Goal: Task Accomplishment & Management: Use online tool/utility

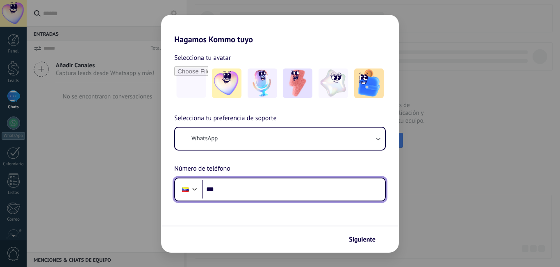
click at [239, 186] on input "***" at bounding box center [293, 189] width 183 height 19
click at [242, 192] on input "******" at bounding box center [293, 189] width 183 height 19
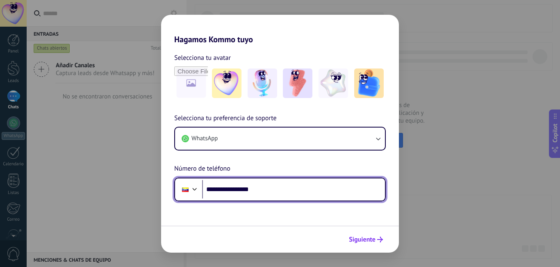
type input "**********"
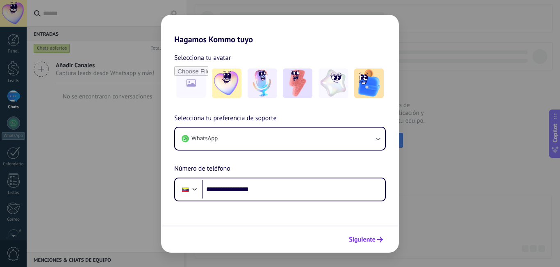
click at [384, 238] on button "Siguiente" at bounding box center [365, 240] width 41 height 14
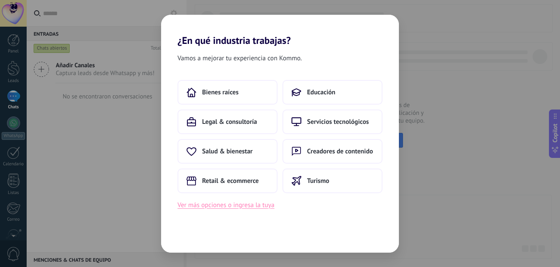
click at [258, 200] on button "Ver más opciones o ingresa la tuya" at bounding box center [226, 205] width 97 height 11
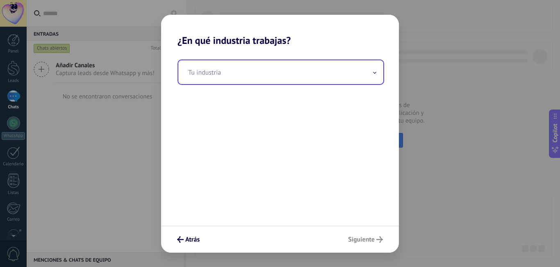
click at [203, 72] on input "text" at bounding box center [280, 72] width 205 height 24
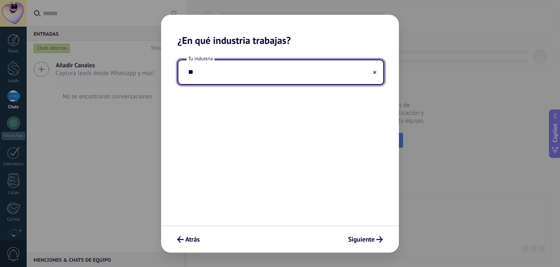
type input "*"
type input "******"
click at [375, 241] on span "Siguiente" at bounding box center [361, 240] width 27 height 6
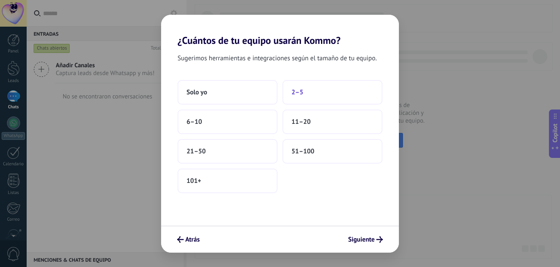
click at [307, 97] on button "2–5" at bounding box center [333, 92] width 100 height 25
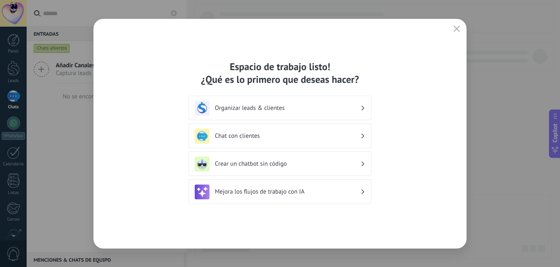
click at [462, 23] on div "Espacio de trabajo listo! ¿Qué es lo primero que deseas hacer? Organizar leads …" at bounding box center [280, 134] width 373 height 230
click at [461, 23] on button "button" at bounding box center [457, 28] width 11 height 11
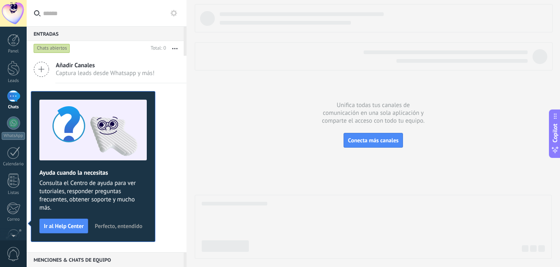
click at [112, 224] on span "Perfecto, entendido" at bounding box center [119, 226] width 48 height 6
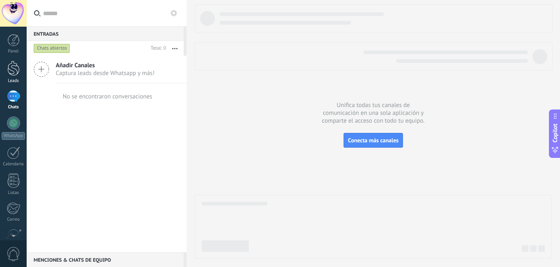
click at [16, 73] on div at bounding box center [13, 68] width 12 height 15
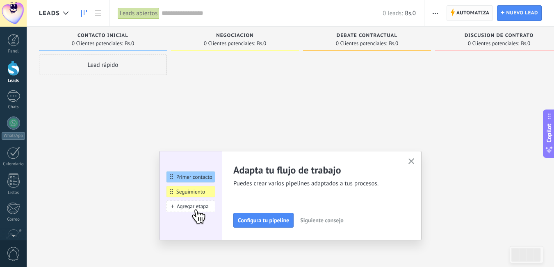
click at [471, 14] on span "Automatiza" at bounding box center [473, 13] width 33 height 15
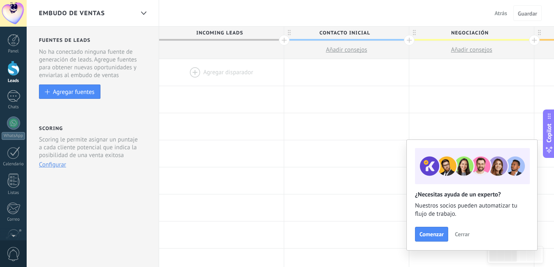
click at [354, 31] on span "Contacto inicial" at bounding box center [344, 33] width 121 height 13
click at [354, 31] on input "**********" at bounding box center [344, 33] width 109 height 12
type input "**********"
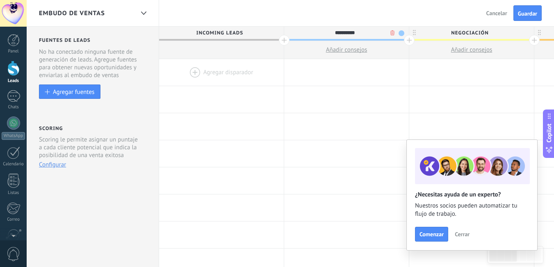
click at [473, 35] on span "Negociación" at bounding box center [469, 33] width 121 height 13
click at [473, 35] on input "**********" at bounding box center [470, 33] width 109 height 12
type input "********"
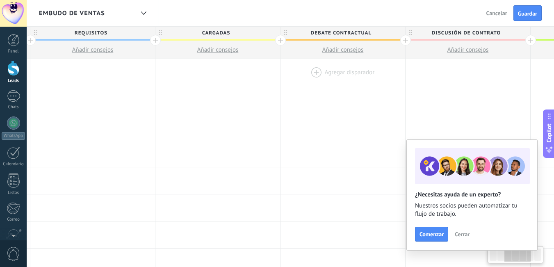
drag, startPoint x: 225, startPoint y: 83, endPoint x: 272, endPoint y: 59, distance: 52.5
click at [201, 82] on div at bounding box center [217, 72] width 125 height 27
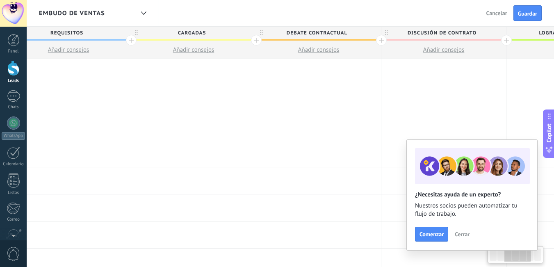
click at [299, 28] on span "Debate contractual" at bounding box center [316, 33] width 121 height 13
click at [299, 33] on input "**********" at bounding box center [317, 33] width 109 height 12
type input "*****"
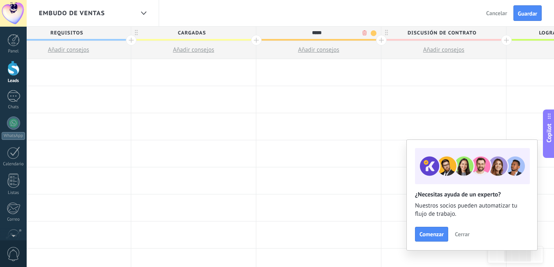
click at [419, 34] on span "Discusión de contrato" at bounding box center [442, 33] width 121 height 13
click at [419, 34] on input "**********" at bounding box center [442, 33] width 109 height 12
type input "*"
click at [316, 32] on span "ALTAS" at bounding box center [316, 33] width 121 height 13
click at [316, 32] on input "*****" at bounding box center [317, 33] width 109 height 12
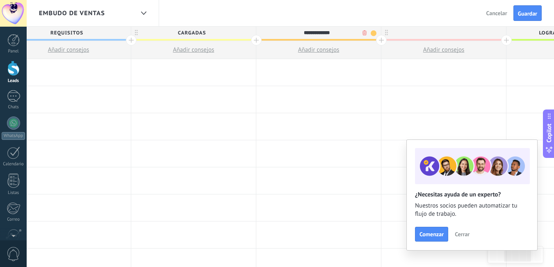
type input "**********"
click at [446, 31] on div at bounding box center [444, 33] width 125 height 12
type input "*****"
click at [537, 13] on span "Guardar" at bounding box center [527, 14] width 19 height 6
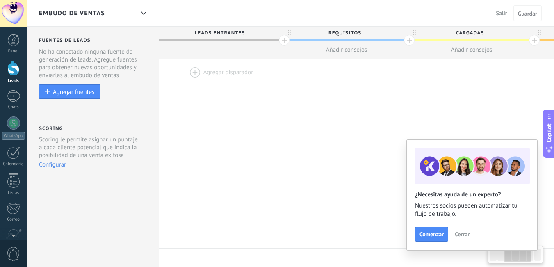
scroll to position [0, 278]
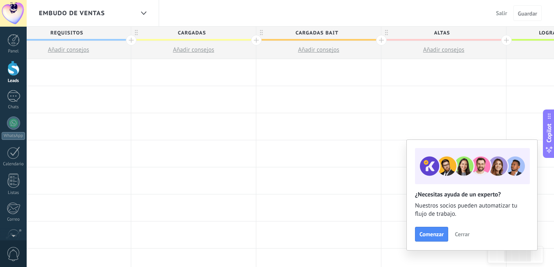
click at [460, 229] on button "Cerrar" at bounding box center [462, 234] width 22 height 12
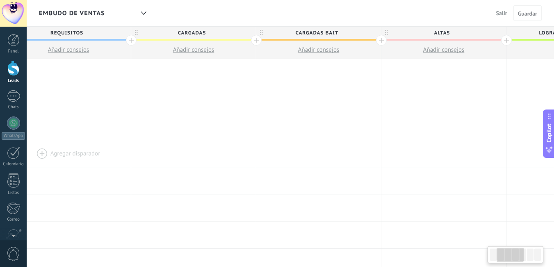
scroll to position [0, 139]
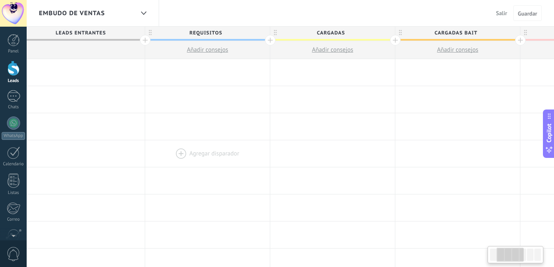
drag, startPoint x: 70, startPoint y: 133, endPoint x: 209, endPoint y: 142, distance: 139.4
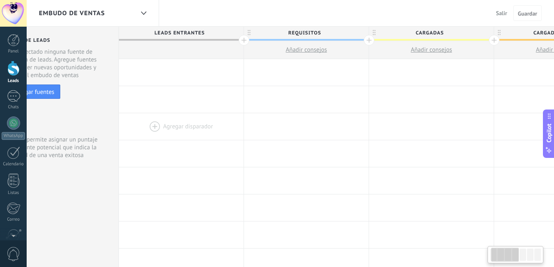
drag, startPoint x: 124, startPoint y: 96, endPoint x: 137, endPoint y: 137, distance: 43.3
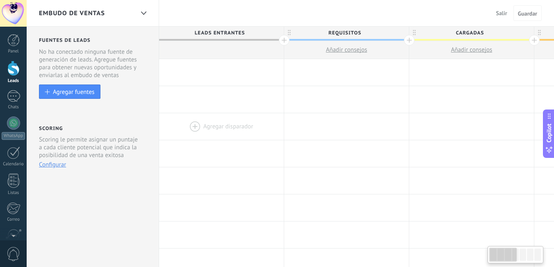
drag, startPoint x: 171, startPoint y: 106, endPoint x: 235, endPoint y: 121, distance: 65.0
click at [16, 70] on div at bounding box center [13, 68] width 12 height 15
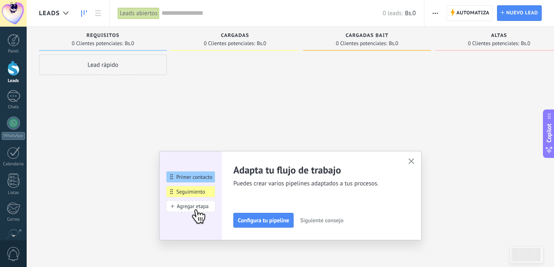
click at [417, 163] on button "button" at bounding box center [412, 161] width 10 height 11
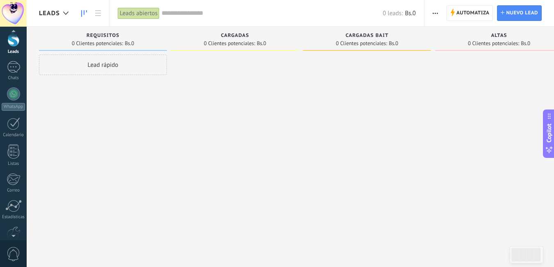
scroll to position [74, 0]
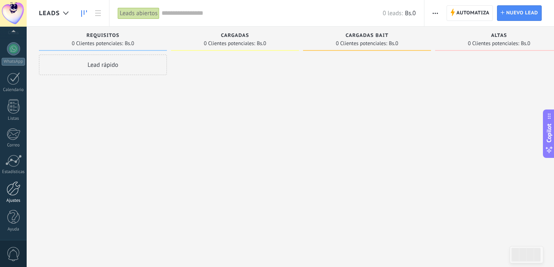
click at [16, 195] on div at bounding box center [14, 188] width 14 height 14
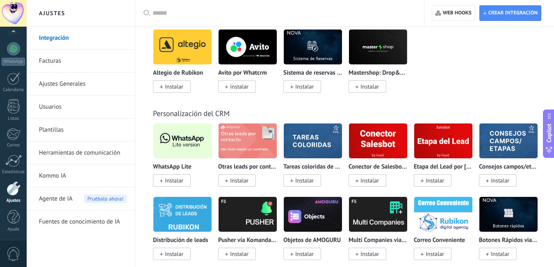
scroll to position [1969, 0]
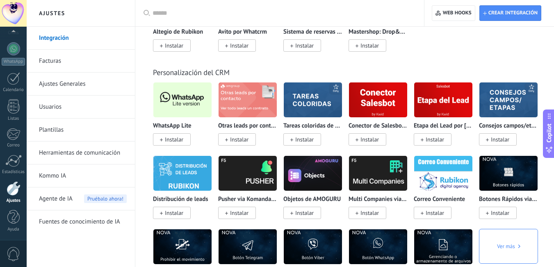
click at [176, 104] on img at bounding box center [182, 100] width 58 height 40
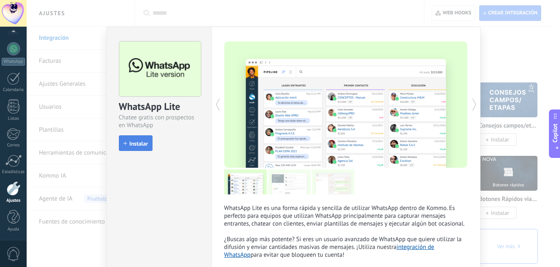
click at [132, 138] on button "Instalar" at bounding box center [136, 143] width 34 height 16
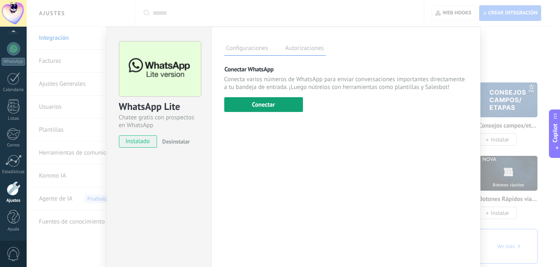
click at [280, 107] on button "Conectar" at bounding box center [263, 104] width 79 height 15
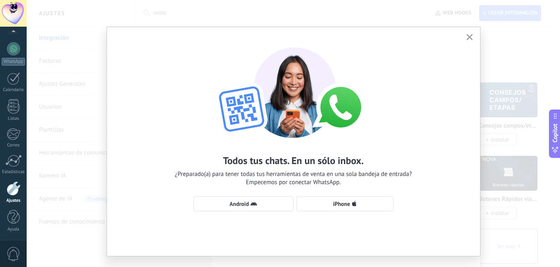
click at [473, 34] on div "Todos tus chats. En un sólo inbox. ¿Preparado(a) para tener todas tus herramien…" at bounding box center [293, 125] width 373 height 197
click at [467, 40] on icon "button" at bounding box center [470, 37] width 6 height 6
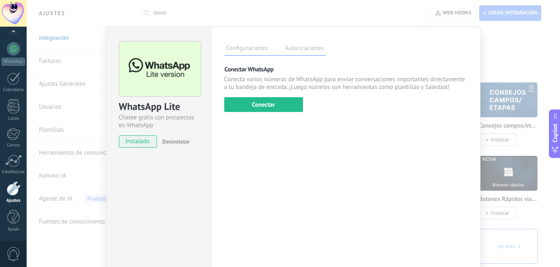
click at [517, 46] on div "WhatsApp Lite Chatee gratis con prospectos en WhatsApp instalado Desinstalar Co…" at bounding box center [294, 133] width 534 height 267
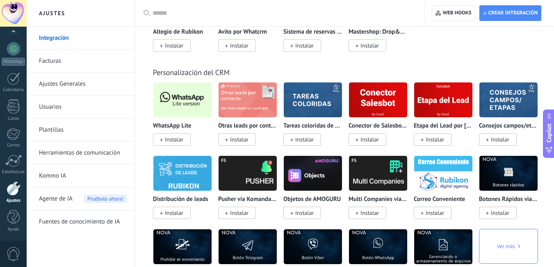
click at [89, 151] on link "Herramientas de comunicación" at bounding box center [83, 153] width 88 height 23
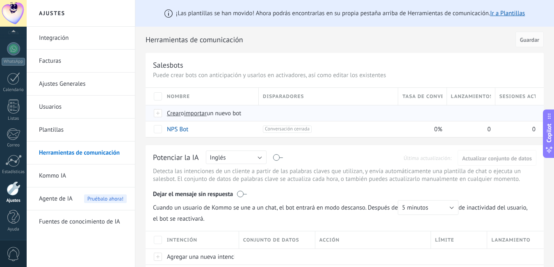
click at [192, 113] on span "importar" at bounding box center [195, 114] width 23 height 8
click at [0, 0] on input "importar un nuevo bot" at bounding box center [0, 0] width 0 height 0
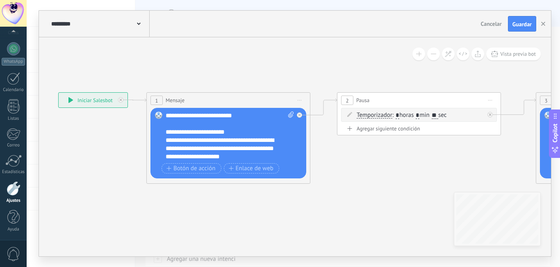
drag, startPoint x: 356, startPoint y: 67, endPoint x: 171, endPoint y: 58, distance: 185.7
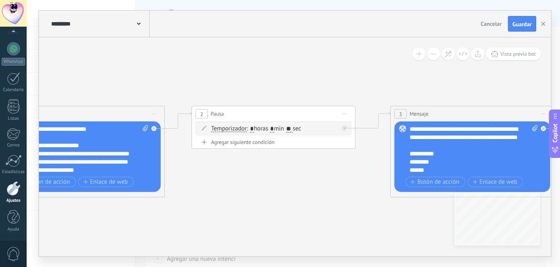
drag, startPoint x: 329, startPoint y: 60, endPoint x: 210, endPoint y: 77, distance: 120.6
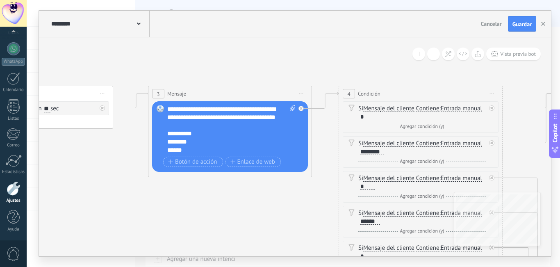
drag, startPoint x: 283, startPoint y: 83, endPoint x: 114, endPoint y: 55, distance: 172.3
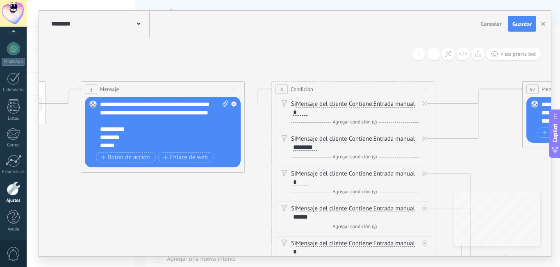
drag, startPoint x: 334, startPoint y: 54, endPoint x: 144, endPoint y: 31, distance: 191.3
click at [144, 31] on div "**********" at bounding box center [295, 134] width 512 height 246
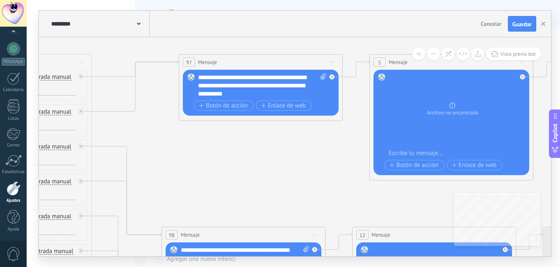
drag, startPoint x: 414, startPoint y: 174, endPoint x: 231, endPoint y: 170, distance: 183.0
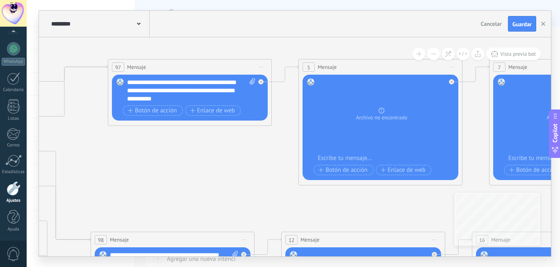
drag, startPoint x: 259, startPoint y: 164, endPoint x: 151, endPoint y: 145, distance: 109.1
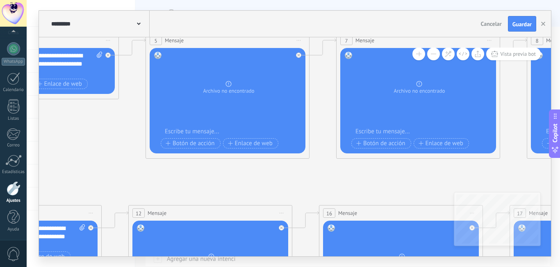
drag, startPoint x: 361, startPoint y: 183, endPoint x: 153, endPoint y: 169, distance: 208.0
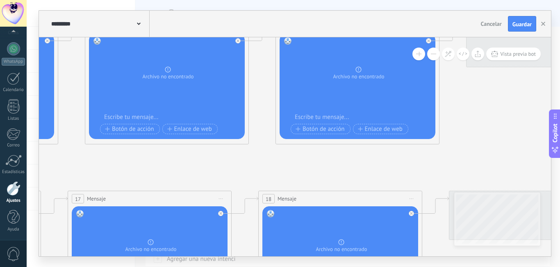
drag, startPoint x: 180, startPoint y: 169, endPoint x: 90, endPoint y: 162, distance: 90.1
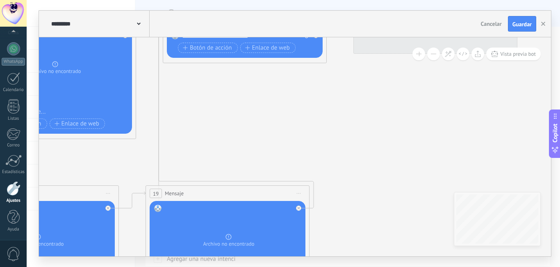
drag, startPoint x: 142, startPoint y: 174, endPoint x: 84, endPoint y: 171, distance: 57.5
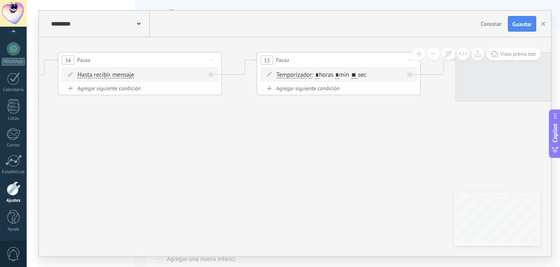
drag, startPoint x: 356, startPoint y: 161, endPoint x: 91, endPoint y: 201, distance: 268.1
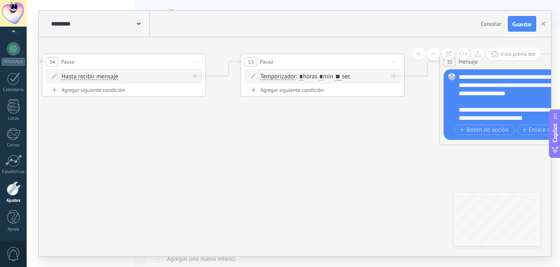
drag, startPoint x: 327, startPoint y: 183, endPoint x: 114, endPoint y: 204, distance: 214.0
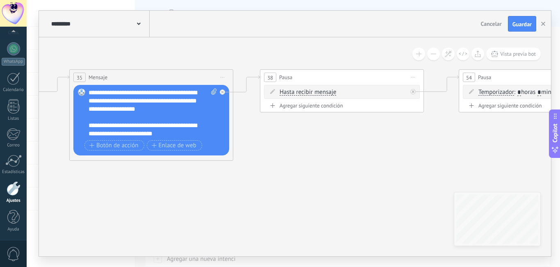
drag, startPoint x: 229, startPoint y: 217, endPoint x: 108, endPoint y: 208, distance: 121.7
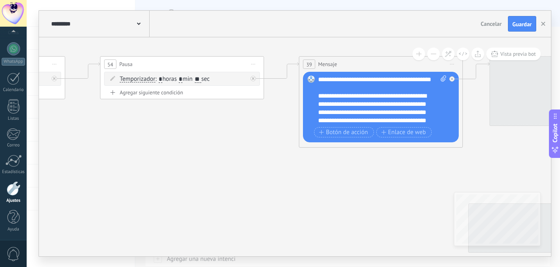
drag, startPoint x: 324, startPoint y: 208, endPoint x: 114, endPoint y: 197, distance: 210.3
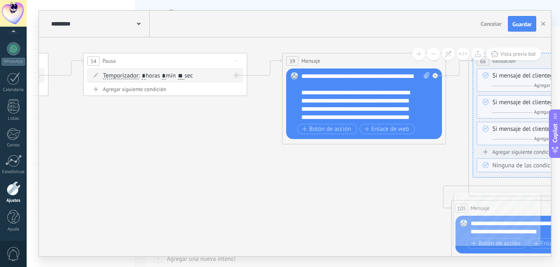
drag, startPoint x: 314, startPoint y: 221, endPoint x: 104, endPoint y: 189, distance: 212.1
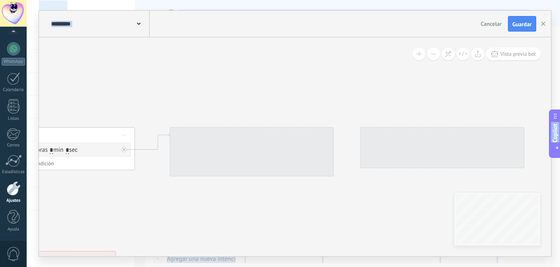
drag, startPoint x: 491, startPoint y: 96, endPoint x: 11, endPoint y: 178, distance: 487.8
click at [0, 184] on body ".abccls-1,.abccls-2{fill-rule:evenodd}.abccls-2{fill:#fff} .abfcls-1{fill:none}…" at bounding box center [280, 133] width 560 height 267
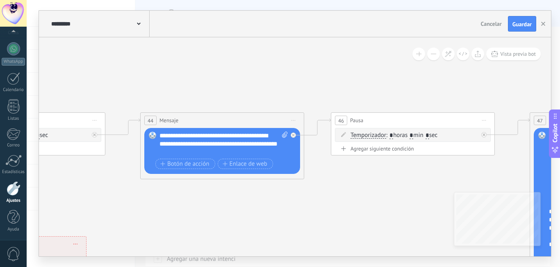
drag, startPoint x: 352, startPoint y: 217, endPoint x: 50, endPoint y: 174, distance: 305.8
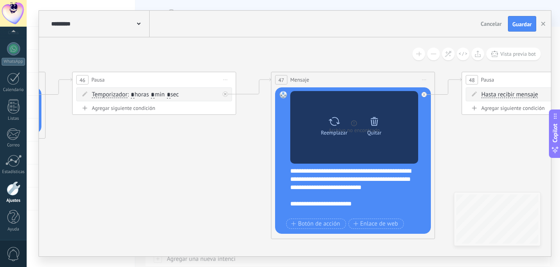
click at [338, 127] on icon at bounding box center [335, 121] width 12 height 11
click input "Subir" at bounding box center [0, 0] width 0 height 0
click at [335, 119] on icon at bounding box center [335, 121] width 12 height 11
click input "Subir" at bounding box center [0, 0] width 0 height 0
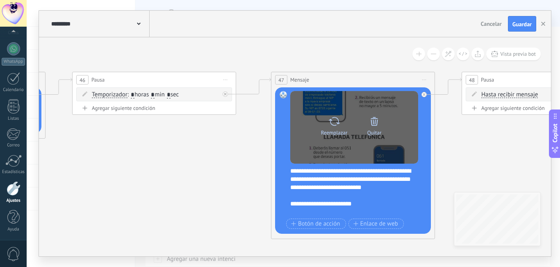
click at [333, 122] on icon at bounding box center [335, 121] width 12 height 11
click input "Subir" at bounding box center [0, 0] width 0 height 0
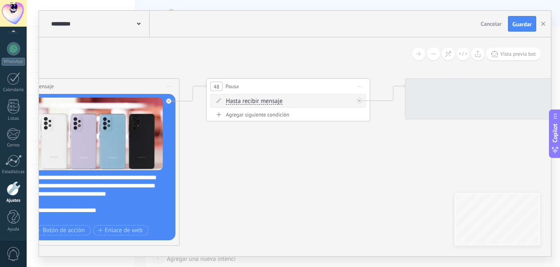
drag, startPoint x: 475, startPoint y: 150, endPoint x: 313, endPoint y: 162, distance: 163.3
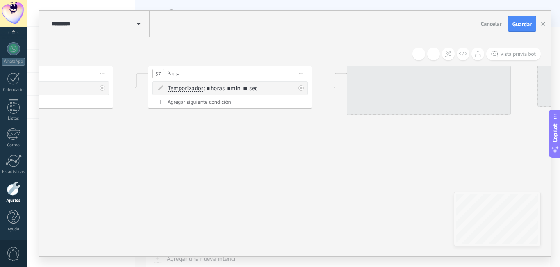
drag, startPoint x: 321, startPoint y: 162, endPoint x: 193, endPoint y: 164, distance: 128.0
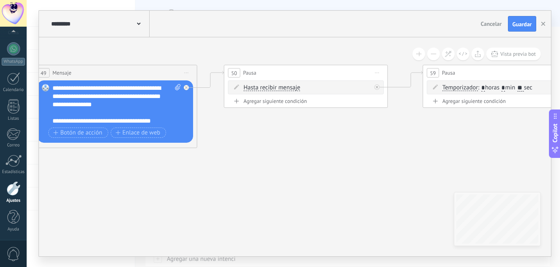
drag, startPoint x: 383, startPoint y: 174, endPoint x: 103, endPoint y: 170, distance: 280.2
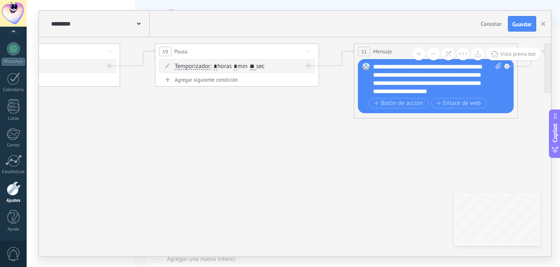
drag, startPoint x: 374, startPoint y: 169, endPoint x: 126, endPoint y: 151, distance: 248.8
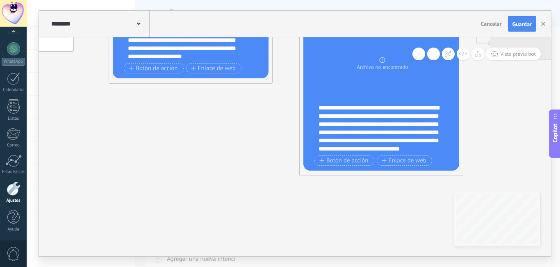
drag, startPoint x: 411, startPoint y: 184, endPoint x: 132, endPoint y: 142, distance: 282.6
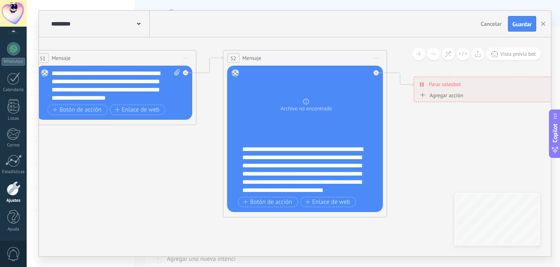
drag, startPoint x: 161, startPoint y: 191, endPoint x: 170, endPoint y: 187, distance: 9.5
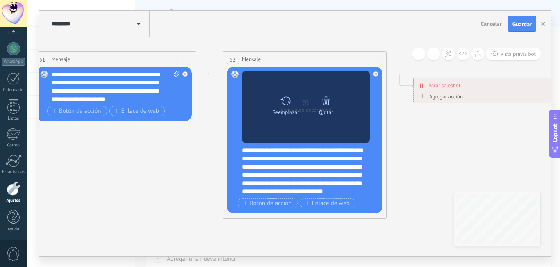
click at [279, 106] on div "Reemplazar" at bounding box center [286, 104] width 34 height 23
click input "Subir" at bounding box center [0, 0] width 0 height 0
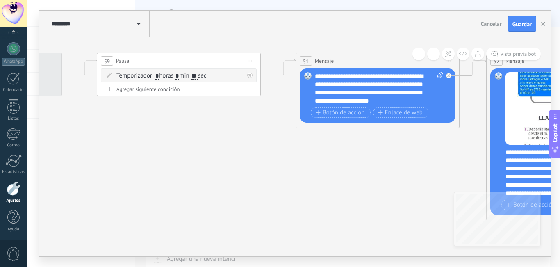
drag, startPoint x: 285, startPoint y: 166, endPoint x: 500, endPoint y: 175, distance: 214.8
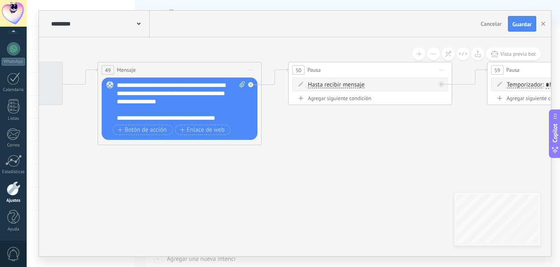
drag, startPoint x: 319, startPoint y: 177, endPoint x: 443, endPoint y: 179, distance: 124.7
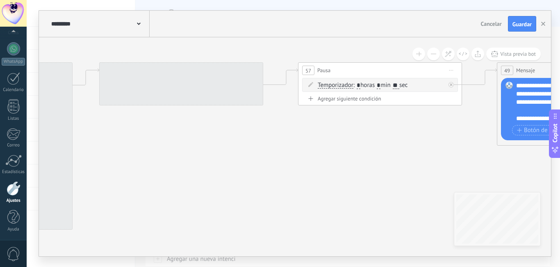
drag, startPoint x: 131, startPoint y: 185, endPoint x: 491, endPoint y: 185, distance: 360.2
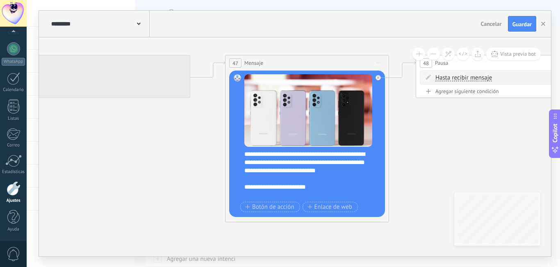
drag, startPoint x: 410, startPoint y: 178, endPoint x: 523, endPoint y: 176, distance: 112.8
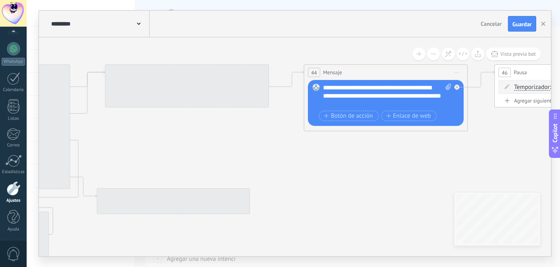
drag, startPoint x: 120, startPoint y: 175, endPoint x: 555, endPoint y: 186, distance: 435.4
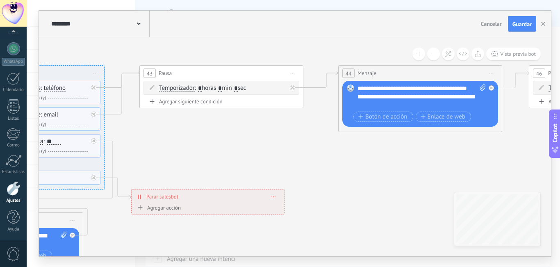
drag, startPoint x: 141, startPoint y: 144, endPoint x: 555, endPoint y: 194, distance: 417.5
click at [560, 194] on div "**********" at bounding box center [294, 133] width 534 height 267
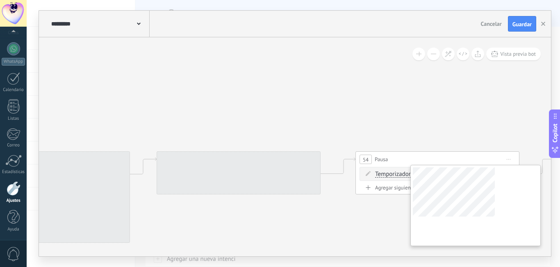
click at [519, 240] on div "**********" at bounding box center [295, 146] width 512 height 219
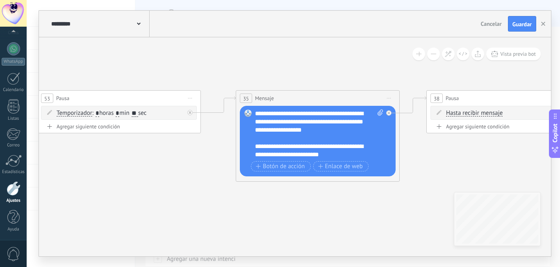
drag, startPoint x: 229, startPoint y: 240, endPoint x: 526, endPoint y: 180, distance: 302.6
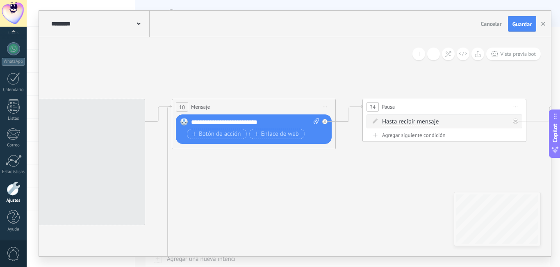
drag, startPoint x: 75, startPoint y: 196, endPoint x: 557, endPoint y: 209, distance: 482.2
click at [560, 209] on div "**********" at bounding box center [294, 133] width 534 height 267
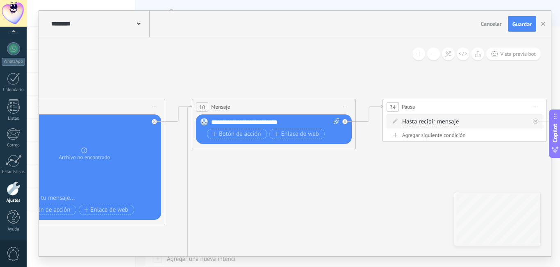
click at [504, 196] on div "**********" at bounding box center [295, 146] width 512 height 219
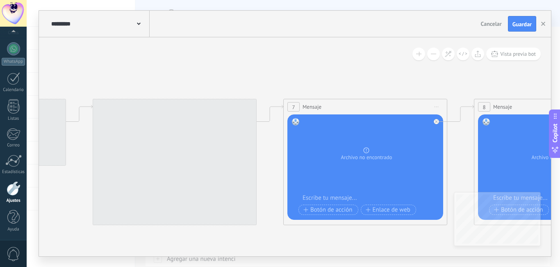
click at [526, 235] on div "**********" at bounding box center [295, 146] width 512 height 219
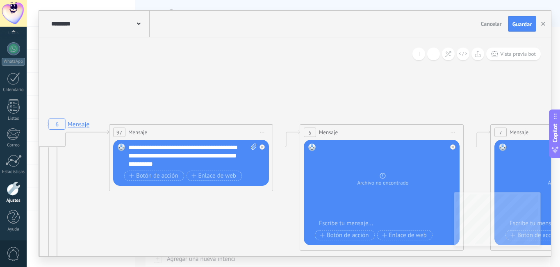
drag, startPoint x: 94, startPoint y: 225, endPoint x: 243, endPoint y: 253, distance: 151.9
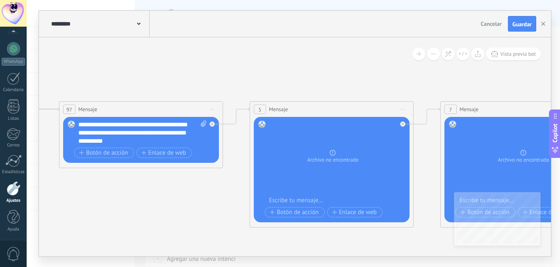
drag, startPoint x: 218, startPoint y: 221, endPoint x: 85, endPoint y: 172, distance: 142.1
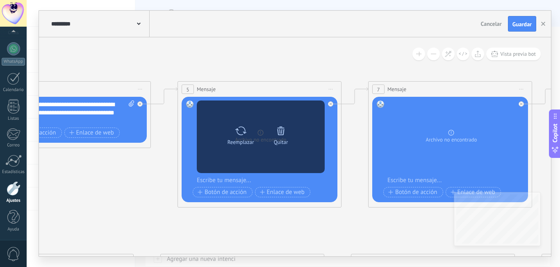
click at [240, 130] on icon at bounding box center [241, 130] width 12 height 11
click input "Subir" at bounding box center [0, 0] width 0 height 0
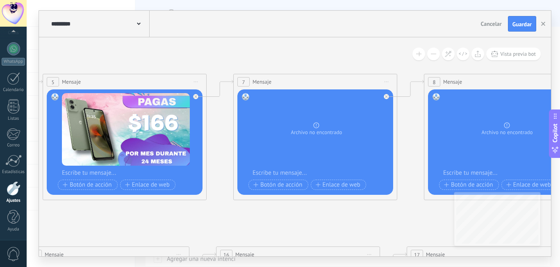
drag, startPoint x: 342, startPoint y: 242, endPoint x: 206, endPoint y: 233, distance: 136.9
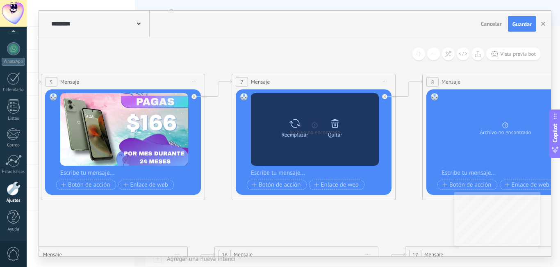
click at [297, 124] on icon at bounding box center [295, 123] width 12 height 11
click input "Subir" at bounding box center [0, 0] width 0 height 0
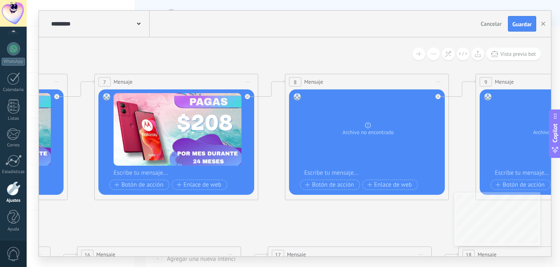
drag, startPoint x: 278, startPoint y: 225, endPoint x: 78, endPoint y: 218, distance: 200.7
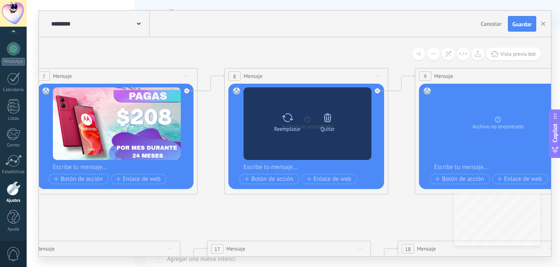
click at [289, 120] on icon at bounding box center [288, 117] width 12 height 11
click input "Subir" at bounding box center [0, 0] width 0 height 0
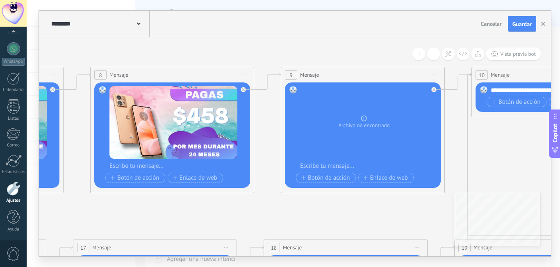
drag, startPoint x: 271, startPoint y: 216, endPoint x: 129, endPoint y: 214, distance: 141.6
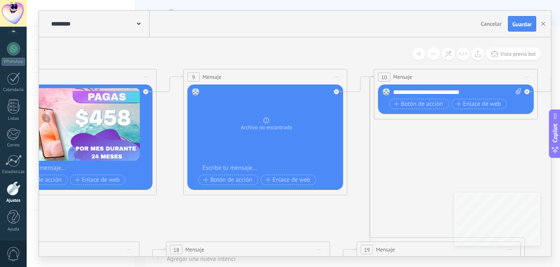
drag, startPoint x: 209, startPoint y: 222, endPoint x: 156, endPoint y: 222, distance: 52.9
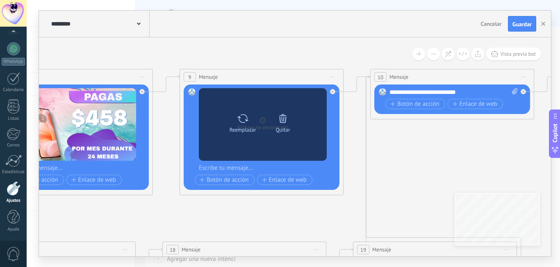
click at [244, 121] on icon at bounding box center [243, 118] width 12 height 11
click input "Subir" at bounding box center [0, 0] width 0 height 0
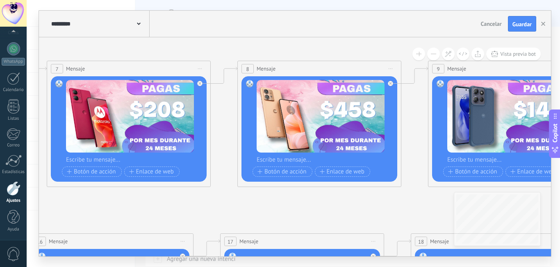
click at [457, 206] on div "**********" at bounding box center [295, 146] width 512 height 219
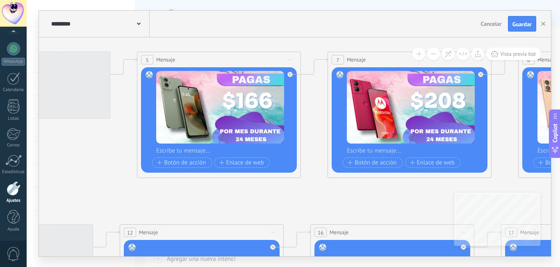
drag, startPoint x: 241, startPoint y: 206, endPoint x: 411, endPoint y: 162, distance: 175.8
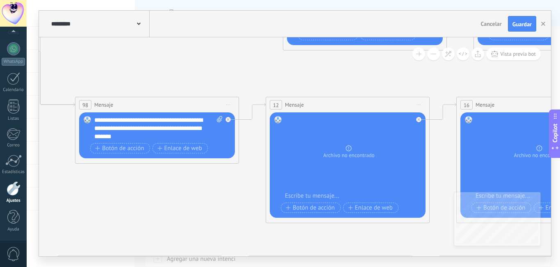
drag, startPoint x: 124, startPoint y: 175, endPoint x: 239, endPoint y: 70, distance: 155.1
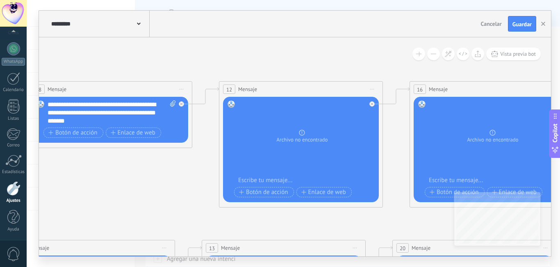
drag, startPoint x: 173, startPoint y: 210, endPoint x: 125, endPoint y: 192, distance: 50.8
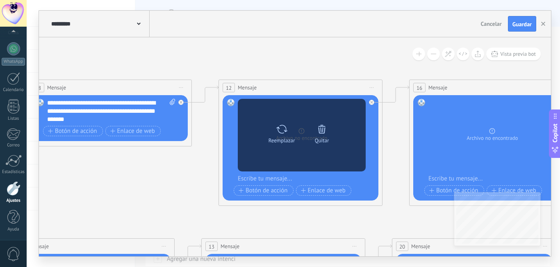
click at [283, 128] on icon at bounding box center [282, 128] width 12 height 11
click input "Subir" at bounding box center [0, 0] width 0 height 0
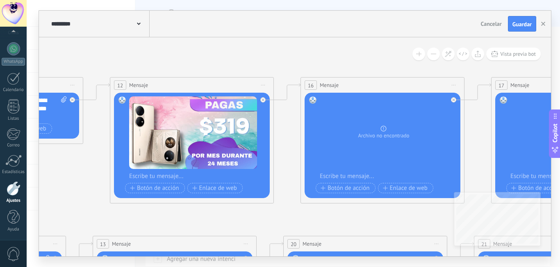
drag, startPoint x: 280, startPoint y: 215, endPoint x: 97, endPoint y: 207, distance: 183.2
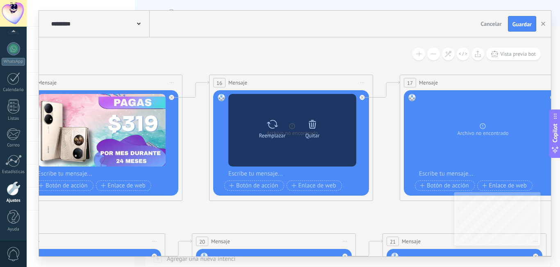
click at [270, 126] on icon at bounding box center [273, 124] width 12 height 11
click input "Subir" at bounding box center [0, 0] width 0 height 0
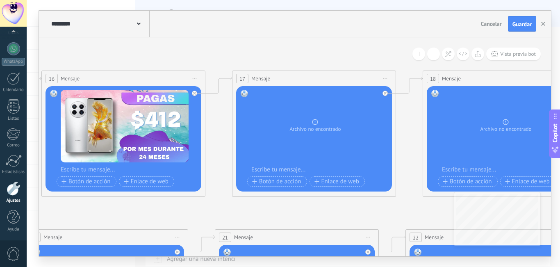
drag, startPoint x: 331, startPoint y: 218, endPoint x: 119, endPoint y: 210, distance: 211.9
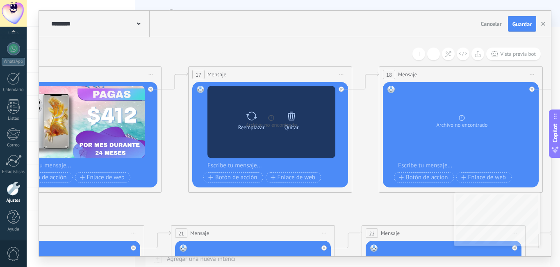
click at [250, 118] on icon at bounding box center [252, 115] width 12 height 11
click input "Subir" at bounding box center [0, 0] width 0 height 0
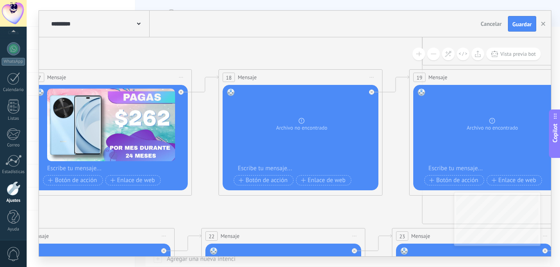
drag, startPoint x: 294, startPoint y: 209, endPoint x: 126, endPoint y: 212, distance: 168.2
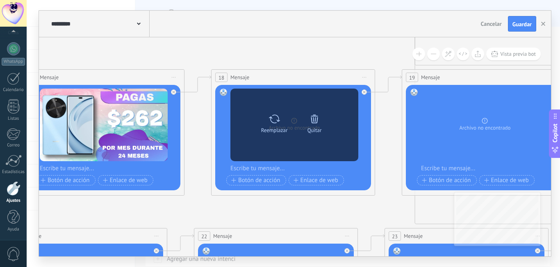
click at [277, 119] on icon at bounding box center [275, 118] width 12 height 11
click input "Subir" at bounding box center [0, 0] width 0 height 0
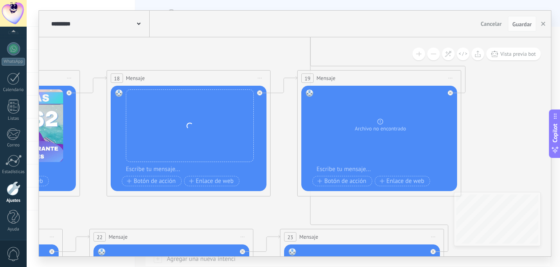
drag, startPoint x: 180, startPoint y: 207, endPoint x: 156, endPoint y: 205, distance: 23.9
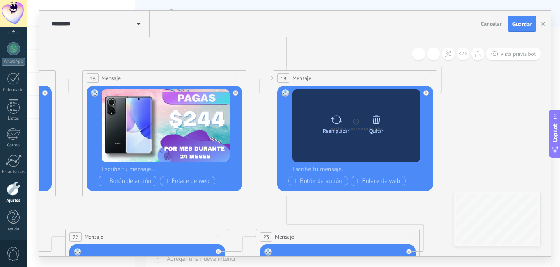
click at [336, 119] on icon at bounding box center [337, 119] width 12 height 11
click input "Subir" at bounding box center [0, 0] width 0 height 0
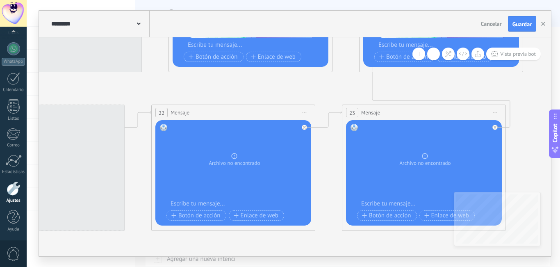
drag, startPoint x: 245, startPoint y: 213, endPoint x: 488, endPoint y: 49, distance: 292.9
click at [488, 49] on div "**********" at bounding box center [295, 146] width 512 height 219
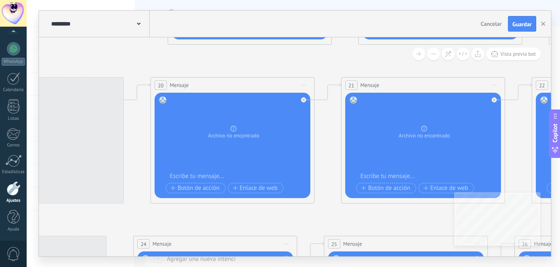
drag, startPoint x: 116, startPoint y: 59, endPoint x: 434, endPoint y: 71, distance: 318.2
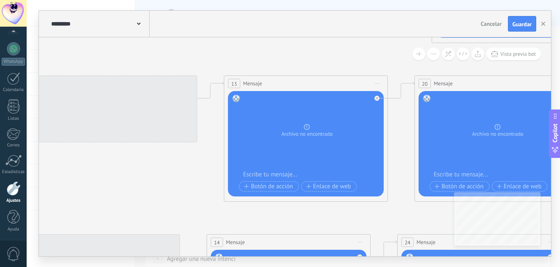
drag, startPoint x: 159, startPoint y: 66, endPoint x: 416, endPoint y: 64, distance: 256.8
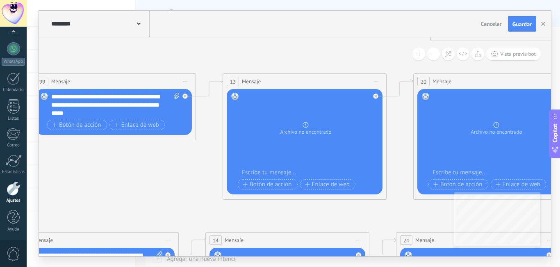
drag, startPoint x: 168, startPoint y: 167, endPoint x: 151, endPoint y: 154, distance: 21.1
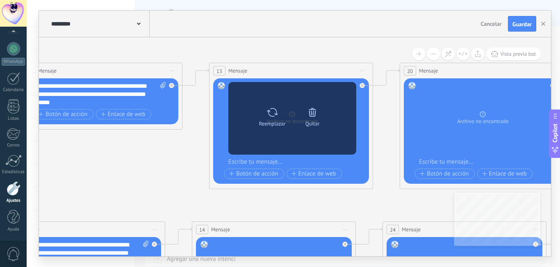
click at [271, 111] on icon at bounding box center [273, 112] width 12 height 11
click input "Subir" at bounding box center [0, 0] width 0 height 0
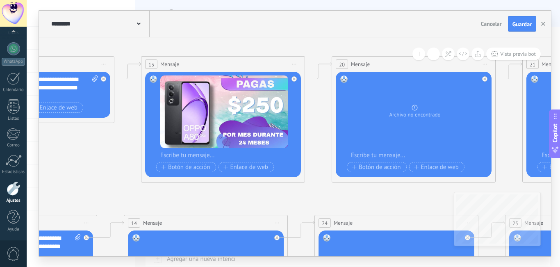
drag, startPoint x: 164, startPoint y: 166, endPoint x: 74, endPoint y: 151, distance: 91.2
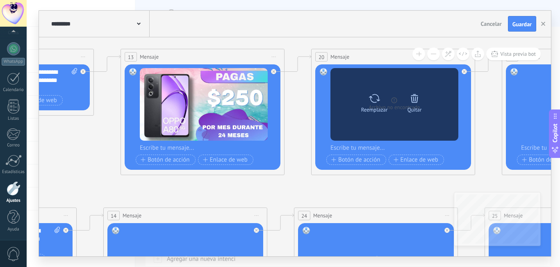
click at [372, 98] on icon at bounding box center [375, 98] width 12 height 11
click input "Subir" at bounding box center [0, 0] width 0 height 0
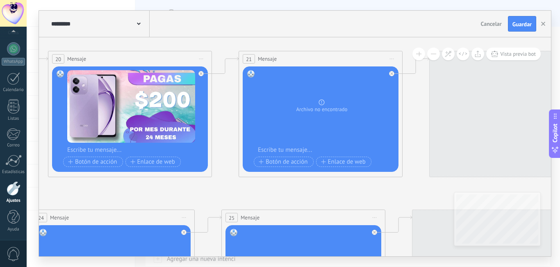
drag, startPoint x: 333, startPoint y: 190, endPoint x: 0, endPoint y: 178, distance: 333.0
click at [4, 181] on body ".abccls-1,.abccls-2{fill-rule:evenodd}.abccls-2{fill:#fff} .abfcls-1{fill:none}…" at bounding box center [280, 133] width 560 height 267
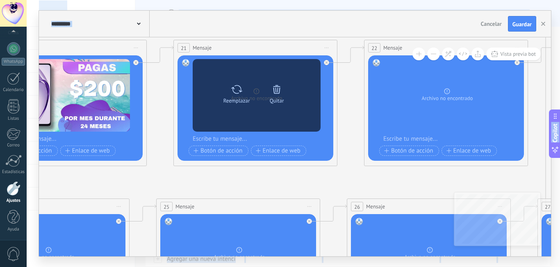
click at [237, 89] on icon at bounding box center [237, 89] width 12 height 11
click input "Subir" at bounding box center [0, 0] width 0 height 0
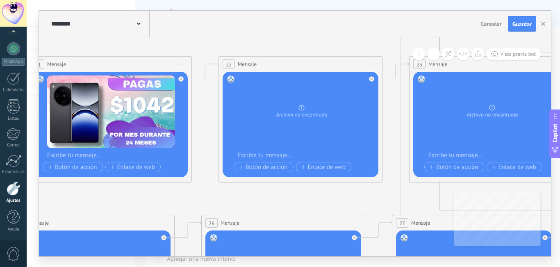
drag, startPoint x: 337, startPoint y: 185, endPoint x: 182, endPoint y: 204, distance: 155.9
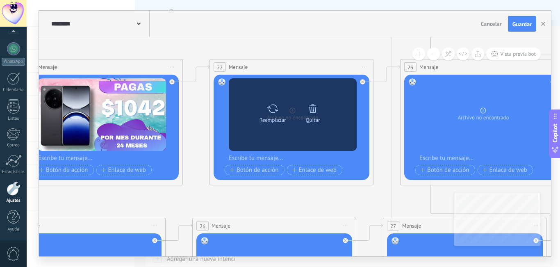
click at [274, 107] on icon at bounding box center [273, 108] width 12 height 11
click input "Subir" at bounding box center [0, 0] width 0 height 0
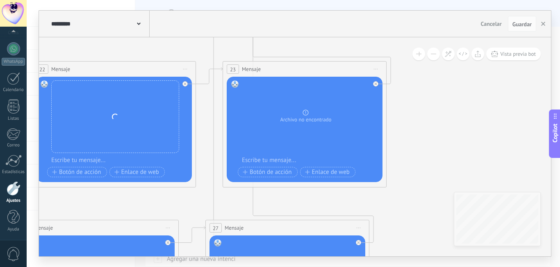
drag, startPoint x: 346, startPoint y: 198, endPoint x: 162, endPoint y: 200, distance: 184.2
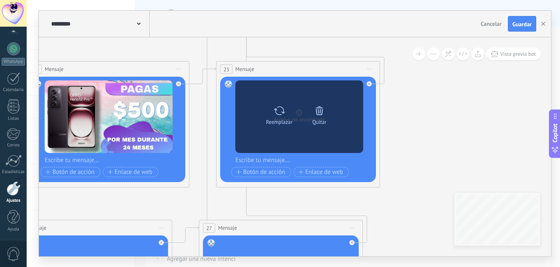
click at [286, 111] on div "Reemplazar" at bounding box center [279, 114] width 34 height 23
click input "Subir" at bounding box center [0, 0] width 0 height 0
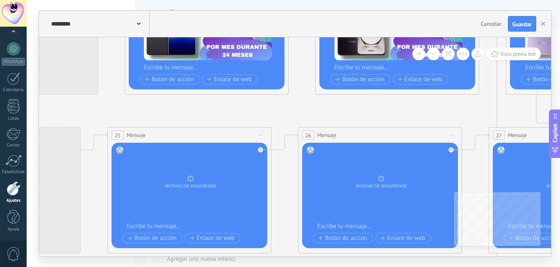
drag, startPoint x: 226, startPoint y: 196, endPoint x: 560, endPoint y: 64, distance: 358.8
click at [560, 67] on div "**********" at bounding box center [294, 133] width 534 height 267
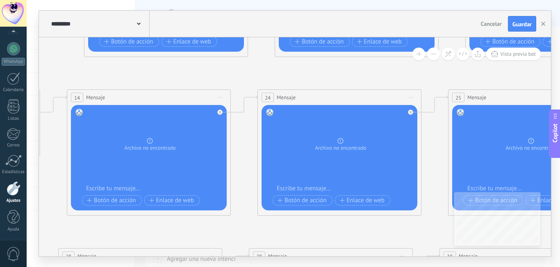
drag, startPoint x: 132, startPoint y: 69, endPoint x: 509, endPoint y: 76, distance: 377.1
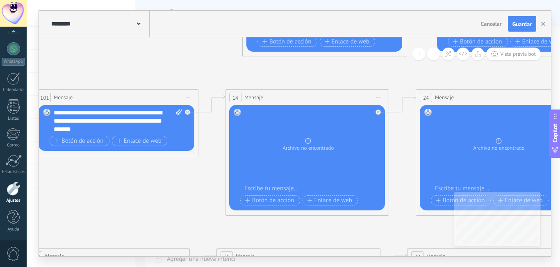
drag, startPoint x: 174, startPoint y: 80, endPoint x: 195, endPoint y: 79, distance: 21.0
drag, startPoint x: 286, startPoint y: 81, endPoint x: 221, endPoint y: 65, distance: 67.2
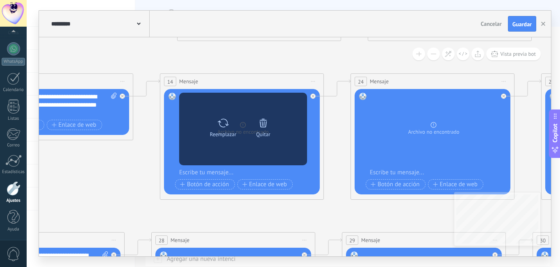
click at [228, 119] on icon at bounding box center [223, 122] width 12 height 11
click input "Subir" at bounding box center [0, 0] width 0 height 0
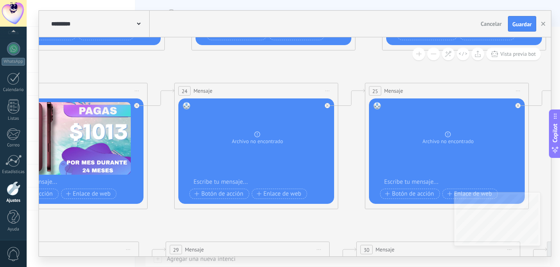
drag, startPoint x: 338, startPoint y: 119, endPoint x: 162, endPoint y: 128, distance: 176.7
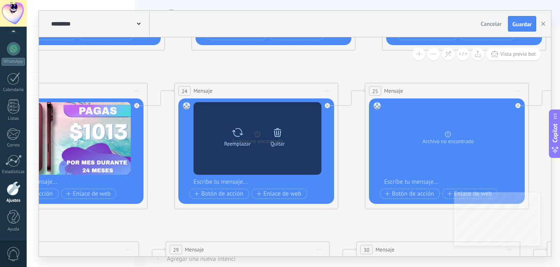
click at [244, 133] on div "Reemplazar" at bounding box center [237, 135] width 34 height 23
click input "Subir" at bounding box center [0, 0] width 0 height 0
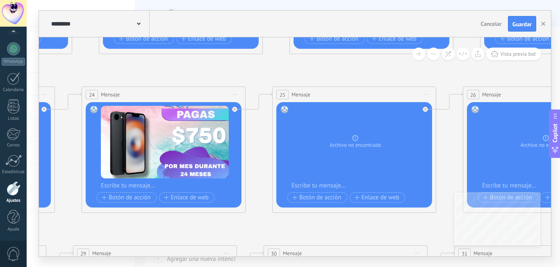
drag, startPoint x: 358, startPoint y: 69, endPoint x: 238, endPoint y: 75, distance: 120.4
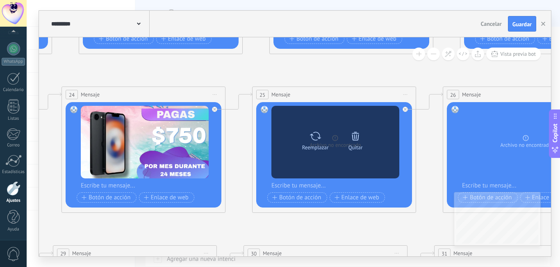
click at [315, 136] on icon at bounding box center [316, 135] width 12 height 11
click input "Subir" at bounding box center [0, 0] width 0 height 0
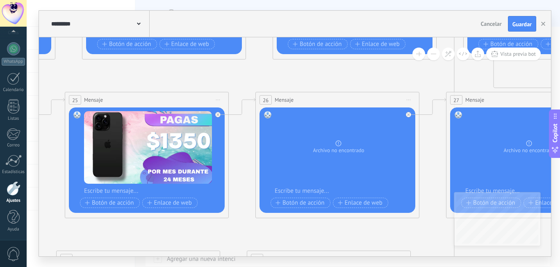
drag, startPoint x: 355, startPoint y: 79, endPoint x: 146, endPoint y: 85, distance: 209.3
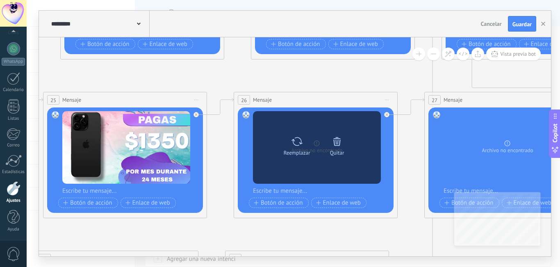
click at [299, 146] on icon at bounding box center [297, 141] width 12 height 11
click input "Subir" at bounding box center [0, 0] width 0 height 0
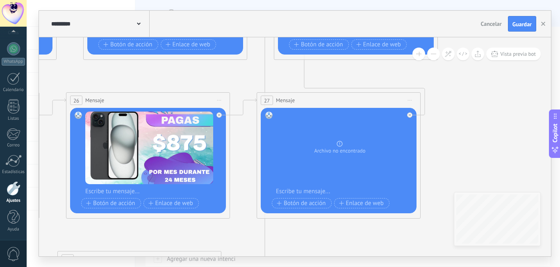
drag, startPoint x: 345, startPoint y: 81, endPoint x: 139, endPoint y: 77, distance: 206.8
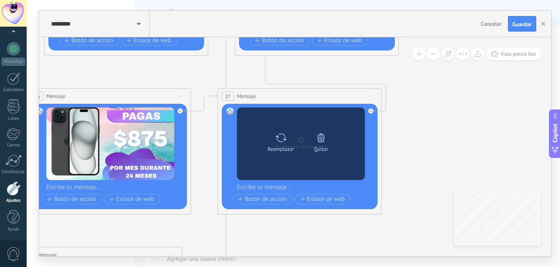
click at [282, 138] on icon at bounding box center [281, 137] width 12 height 11
click input "Subir" at bounding box center [0, 0] width 0 height 0
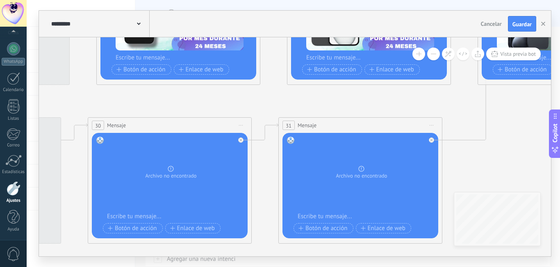
drag, startPoint x: 206, startPoint y: 230, endPoint x: 519, endPoint y: 100, distance: 338.2
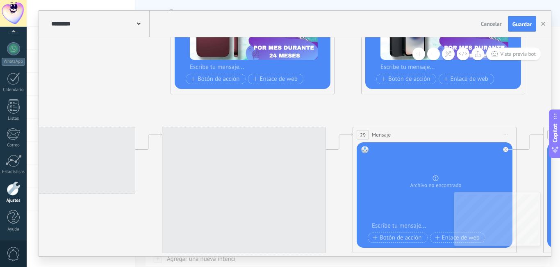
drag, startPoint x: 131, startPoint y: 107, endPoint x: 245, endPoint y: 118, distance: 114.6
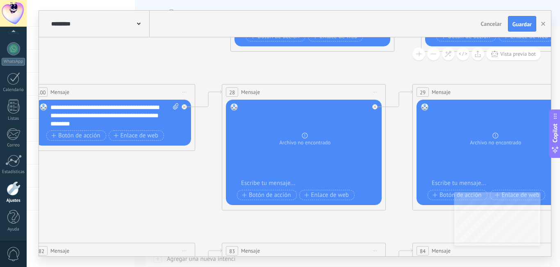
drag, startPoint x: 224, startPoint y: 115, endPoint x: 273, endPoint y: 72, distance: 65.7
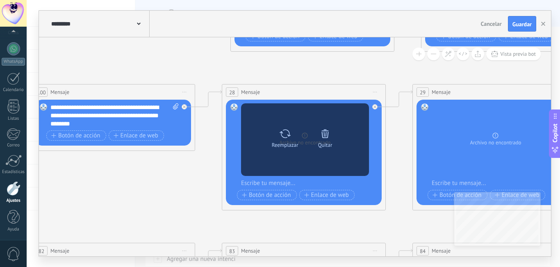
click at [286, 134] on icon at bounding box center [285, 133] width 12 height 11
click input "Subir" at bounding box center [0, 0] width 0 height 0
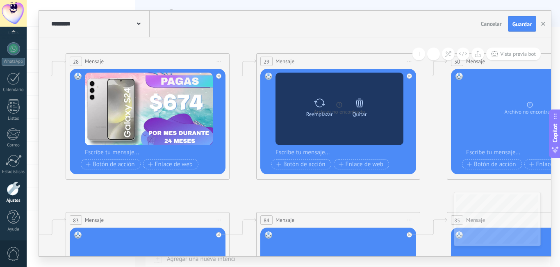
drag, startPoint x: 386, startPoint y: 230, endPoint x: 213, endPoint y: 110, distance: 210.8
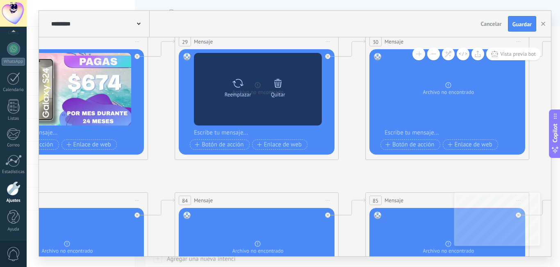
click at [233, 84] on icon at bounding box center [238, 83] width 12 height 11
click input "Subir" at bounding box center [0, 0] width 0 height 0
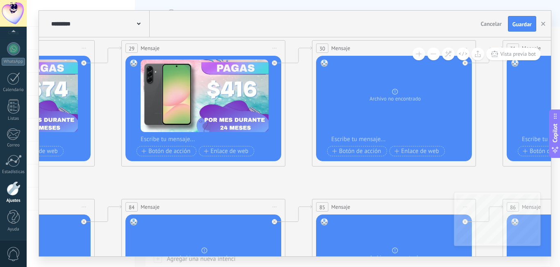
drag, startPoint x: 316, startPoint y: 177, endPoint x: 128, endPoint y: 184, distance: 188.4
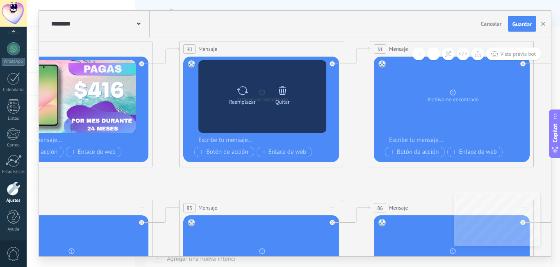
click at [247, 91] on icon at bounding box center [243, 90] width 12 height 11
click input "Subir" at bounding box center [0, 0] width 0 height 0
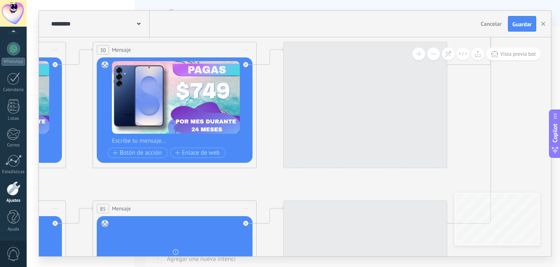
drag, startPoint x: 165, startPoint y: 185, endPoint x: 260, endPoint y: 186, distance: 95.2
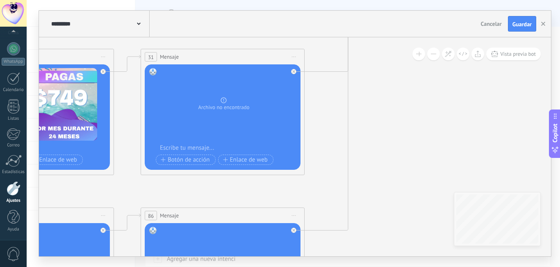
drag, startPoint x: 287, startPoint y: 183, endPoint x: 181, endPoint y: 195, distance: 107.4
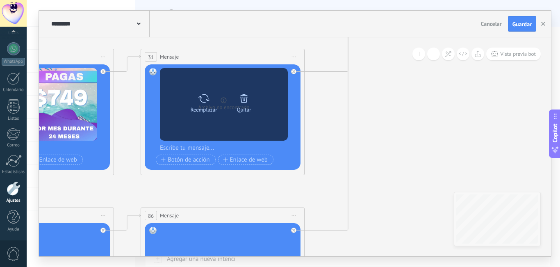
click at [211, 100] on div "Reemplazar" at bounding box center [204, 101] width 34 height 23
click input "Subir" at bounding box center [0, 0] width 0 height 0
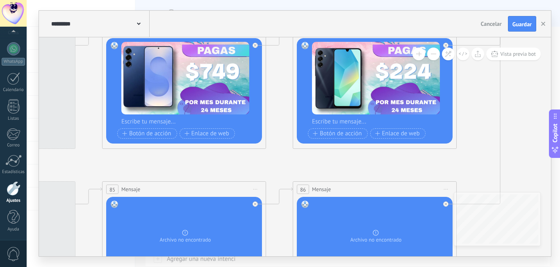
drag, startPoint x: 200, startPoint y: 194, endPoint x: 542, endPoint y: 135, distance: 347.6
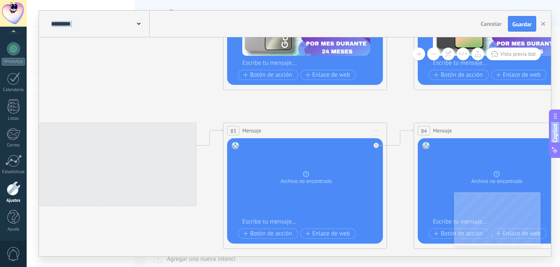
drag, startPoint x: 276, startPoint y: 139, endPoint x: 560, endPoint y: 109, distance: 285.5
click at [560, 109] on body ".abccls-1,.abccls-2{fill-rule:evenodd}.abccls-2{fill:#fff} .abfcls-1{fill:none}…" at bounding box center [280, 133] width 560 height 267
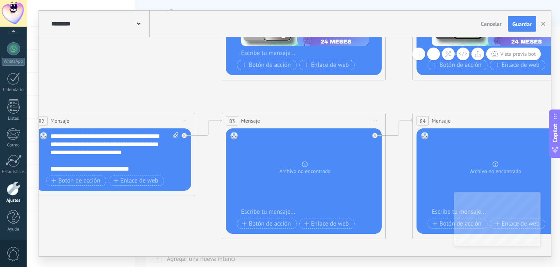
drag, startPoint x: 174, startPoint y: 229, endPoint x: 157, endPoint y: 209, distance: 25.6
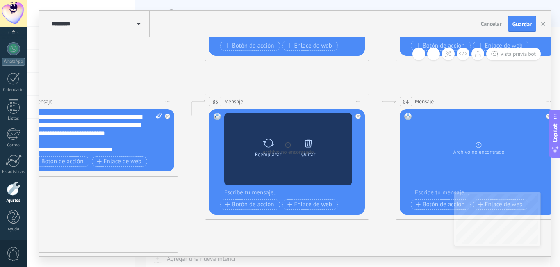
click at [270, 141] on icon at bounding box center [269, 142] width 12 height 11
click input "Subir" at bounding box center [0, 0] width 0 height 0
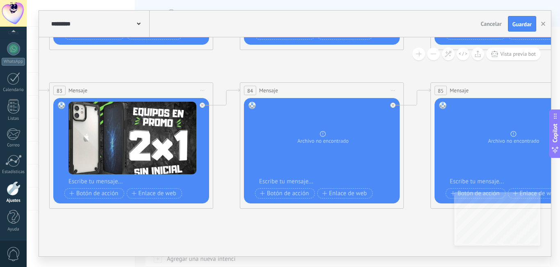
drag, startPoint x: 363, startPoint y: 239, endPoint x: 165, endPoint y: 219, distance: 199.6
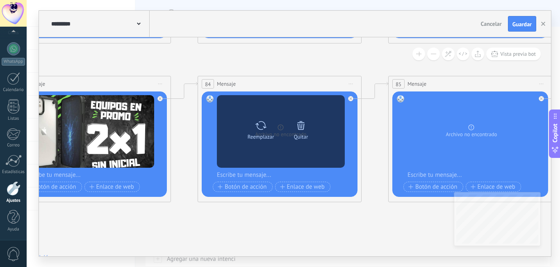
click at [267, 125] on div "Reemplazar" at bounding box center [261, 128] width 34 height 23
click input "Subir" at bounding box center [0, 0] width 0 height 0
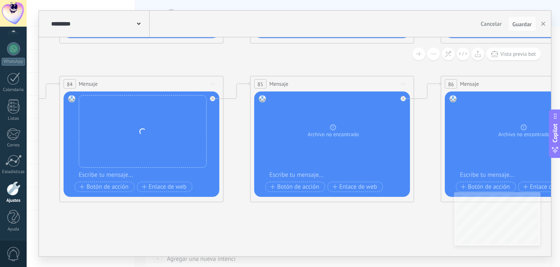
drag, startPoint x: 330, startPoint y: 220, endPoint x: 192, endPoint y: 220, distance: 138.3
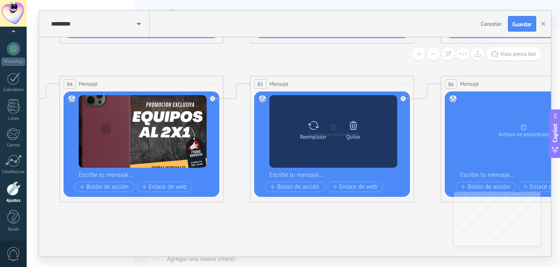
click at [311, 126] on icon at bounding box center [314, 125] width 12 height 11
click input "Subir" at bounding box center [0, 0] width 0 height 0
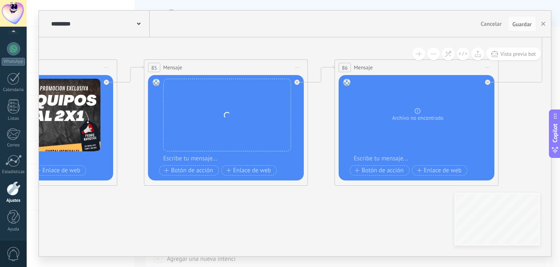
drag, startPoint x: 357, startPoint y: 235, endPoint x: 142, endPoint y: 217, distance: 215.3
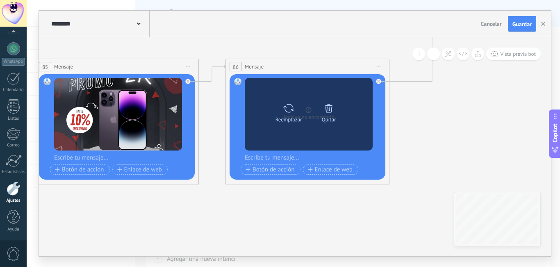
click at [287, 110] on icon at bounding box center [289, 108] width 12 height 11
click input "Subir" at bounding box center [0, 0] width 0 height 0
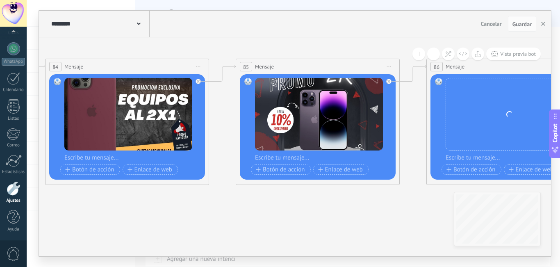
drag, startPoint x: 366, startPoint y: 220, endPoint x: 560, endPoint y: 223, distance: 194.5
click at [560, 223] on div "**********" at bounding box center [294, 133] width 534 height 267
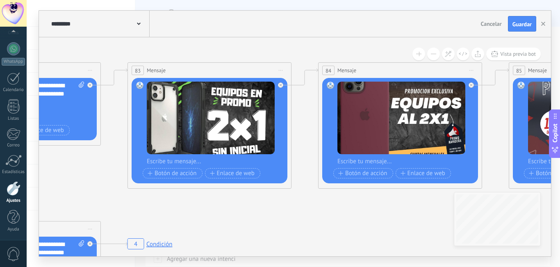
drag, startPoint x: 202, startPoint y: 217, endPoint x: 281, endPoint y: 218, distance: 78.8
click at [517, 22] on span "Guardar" at bounding box center [522, 24] width 19 height 6
click at [14, 187] on div at bounding box center [14, 188] width 14 height 14
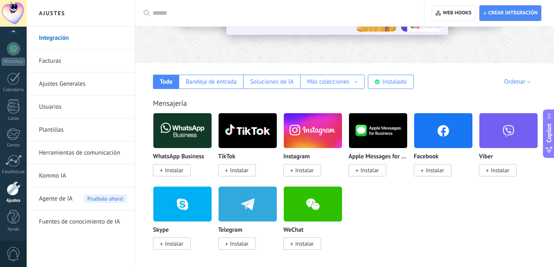
scroll to position [82, 0]
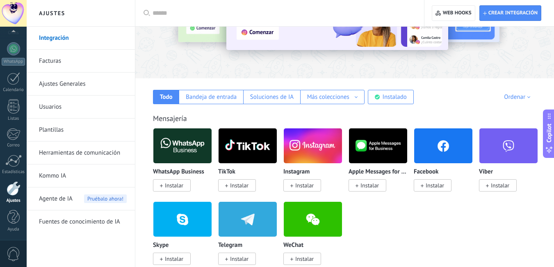
click at [16, 256] on span "0" at bounding box center [14, 254] width 14 height 14
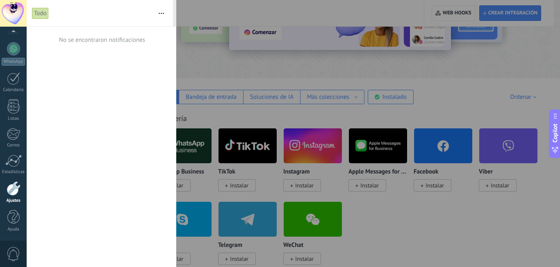
click at [165, 15] on button "button" at bounding box center [162, 13] width 18 height 26
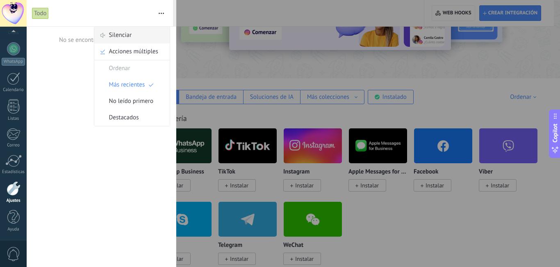
click at [132, 34] on div "Silenciar" at bounding box center [131, 35] width 75 height 16
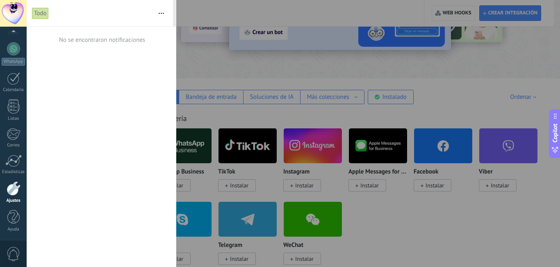
click at [242, 67] on div at bounding box center [280, 133] width 560 height 267
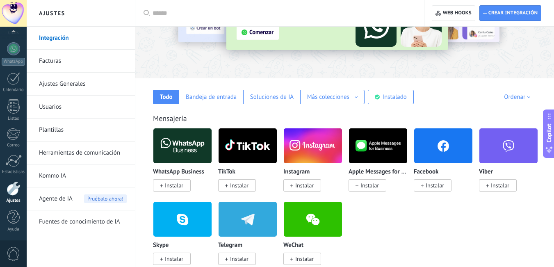
click at [77, 152] on link "Herramientas de comunicación" at bounding box center [83, 153] width 88 height 23
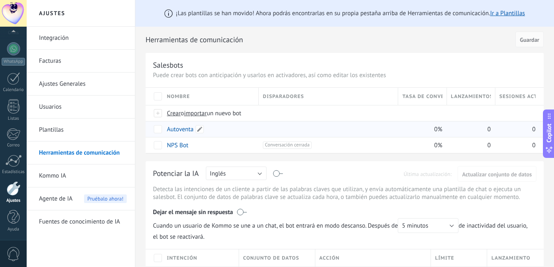
click at [182, 131] on link "Autoventa" at bounding box center [180, 130] width 27 height 8
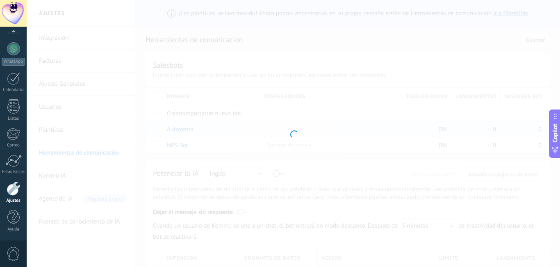
type input "*********"
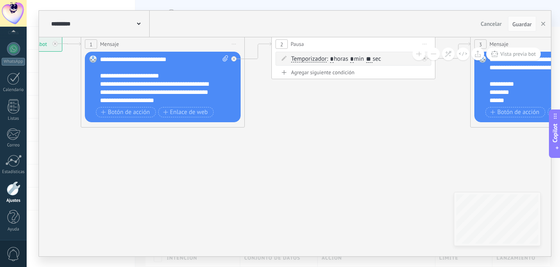
drag, startPoint x: 395, startPoint y: 77, endPoint x: 163, endPoint y: 8, distance: 241.4
click at [163, 6] on div "**********" at bounding box center [294, 133] width 534 height 267
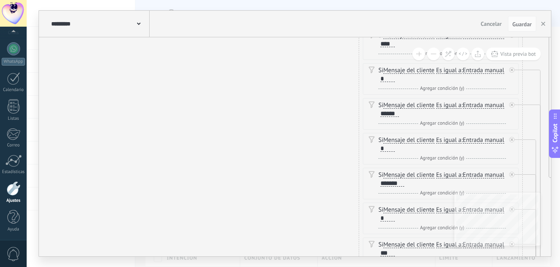
drag, startPoint x: 253, startPoint y: 156, endPoint x: 98, endPoint y: 122, distance: 158.0
click at [25, 95] on body ".abccls-1,.abccls-2{fill-rule:evenodd}.abccls-2{fill:#fff} .abfcls-1{fill:none}…" at bounding box center [280, 133] width 560 height 267
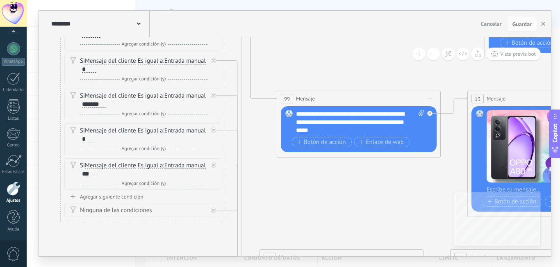
drag, startPoint x: 400, startPoint y: 206, endPoint x: 203, endPoint y: 123, distance: 213.7
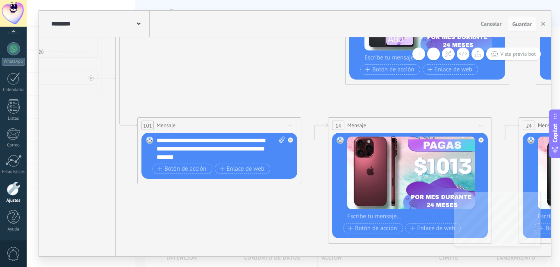
drag, startPoint x: 279, startPoint y: 84, endPoint x: 266, endPoint y: 140, distance: 57.1
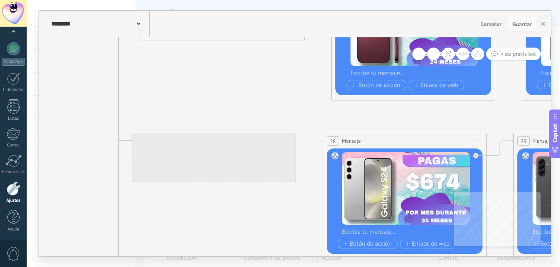
drag, startPoint x: 264, startPoint y: 219, endPoint x: 267, endPoint y: 47, distance: 172.7
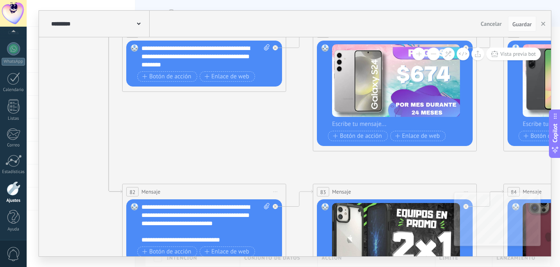
drag, startPoint x: 264, startPoint y: 202, endPoint x: 250, endPoint y: 41, distance: 161.5
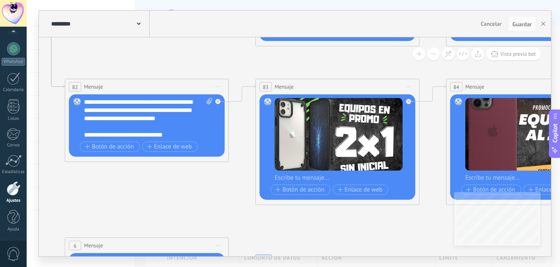
drag, startPoint x: 169, startPoint y: 184, endPoint x: 163, endPoint y: 178, distance: 9.3
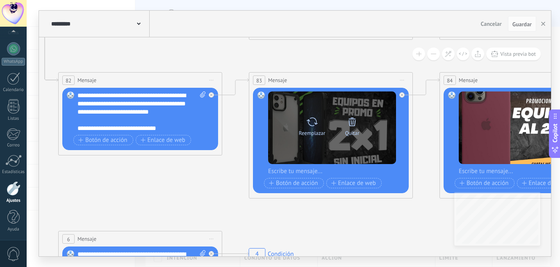
click at [313, 119] on icon at bounding box center [312, 121] width 12 height 11
click input "Subir" at bounding box center [0, 0] width 0 height 0
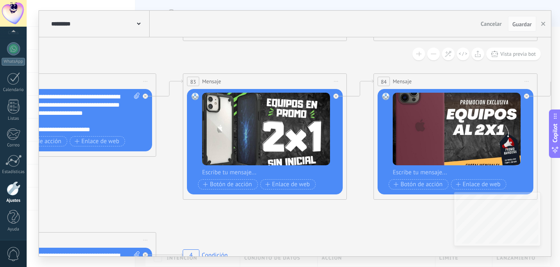
drag, startPoint x: 398, startPoint y: 222, endPoint x: 185, endPoint y: 220, distance: 213.3
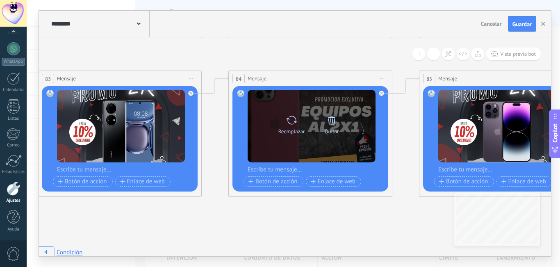
click at [288, 122] on icon at bounding box center [292, 119] width 12 height 11
click input "Subir" at bounding box center [0, 0] width 0 height 0
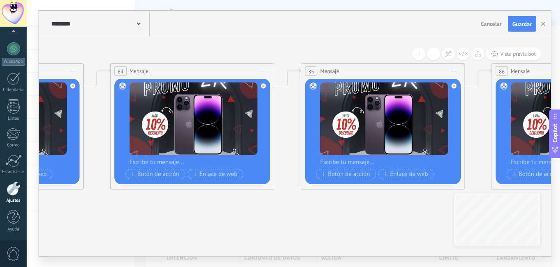
drag, startPoint x: 369, startPoint y: 234, endPoint x: 201, endPoint y: 227, distance: 168.4
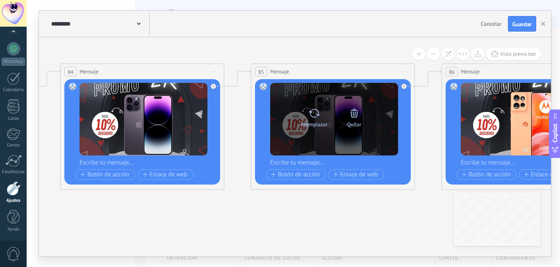
click at [311, 112] on icon at bounding box center [314, 113] width 11 height 9
click input "Subir" at bounding box center [0, 0] width 0 height 0
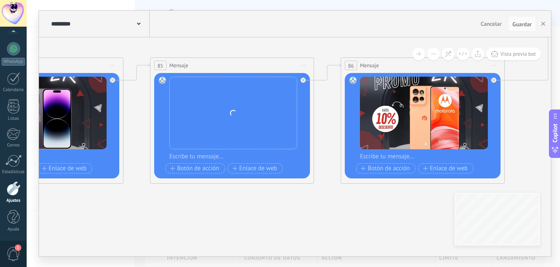
drag, startPoint x: 357, startPoint y: 229, endPoint x: 262, endPoint y: 222, distance: 95.5
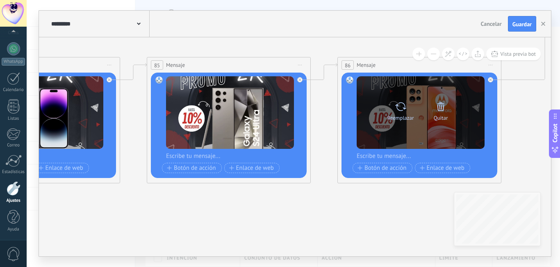
click at [398, 108] on icon at bounding box center [401, 106] width 12 height 11
click input "Subir" at bounding box center [0, 0] width 0 height 0
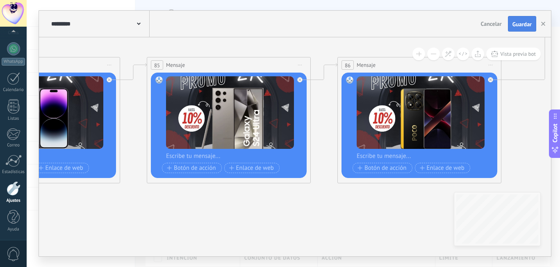
click at [523, 25] on span "Guardar" at bounding box center [522, 24] width 19 height 6
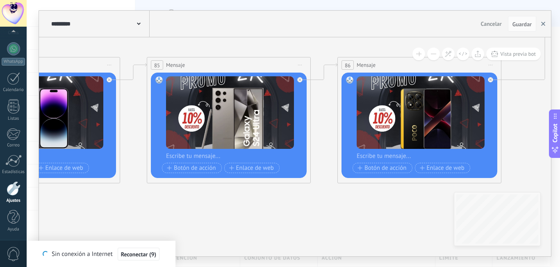
click at [543, 26] on button "button" at bounding box center [543, 24] width 12 height 16
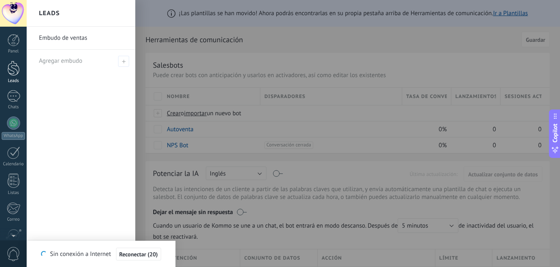
click at [17, 73] on div at bounding box center [13, 68] width 12 height 15
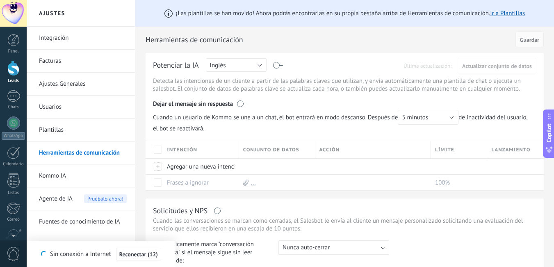
click at [97, 149] on link "Herramientas de comunicación" at bounding box center [83, 153] width 88 height 23
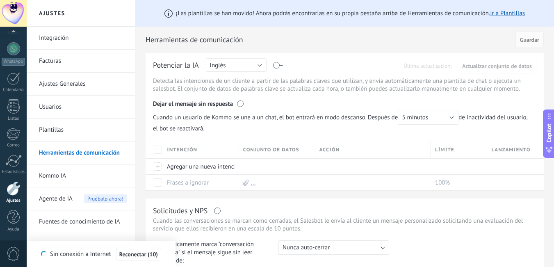
click at [75, 46] on link "Integración" at bounding box center [83, 38] width 88 height 23
click at [76, 41] on link "Integración" at bounding box center [83, 38] width 88 height 23
click at [49, 40] on link "Integración" at bounding box center [83, 38] width 88 height 23
click at [59, 38] on link "Integración" at bounding box center [83, 38] width 88 height 23
click at [59, 37] on link "Integración" at bounding box center [83, 38] width 88 height 23
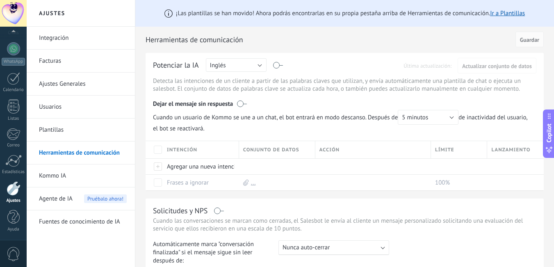
click at [57, 43] on link "Integración" at bounding box center [83, 38] width 88 height 23
click at [357, 35] on h2 "Herramientas de comunicación" at bounding box center [329, 40] width 367 height 16
click at [74, 39] on link "Integración" at bounding box center [83, 38] width 88 height 23
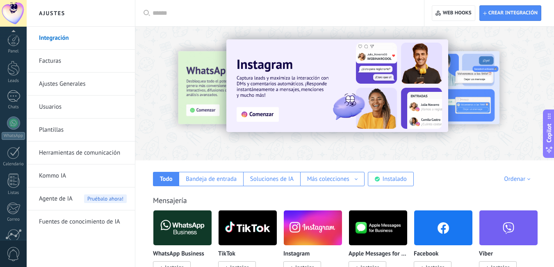
scroll to position [74, 0]
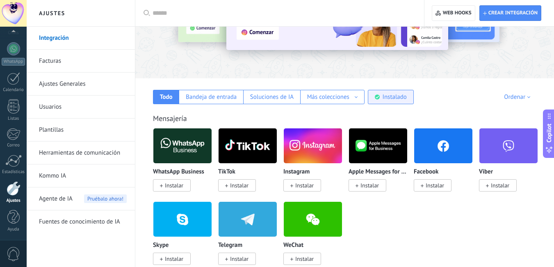
click at [383, 100] on div "Instalado" at bounding box center [395, 97] width 24 height 8
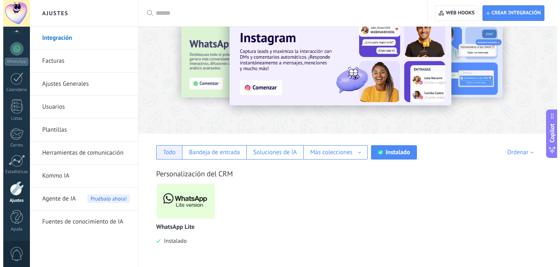
scroll to position [27, 0]
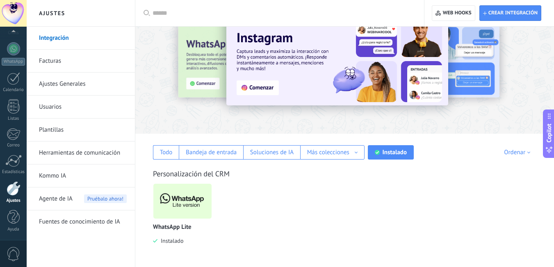
click at [175, 196] on img at bounding box center [182, 201] width 58 height 40
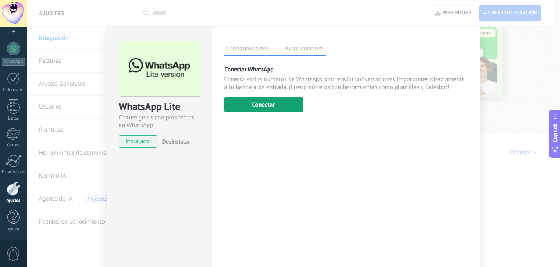
click at [285, 104] on button "Conectar" at bounding box center [263, 104] width 79 height 15
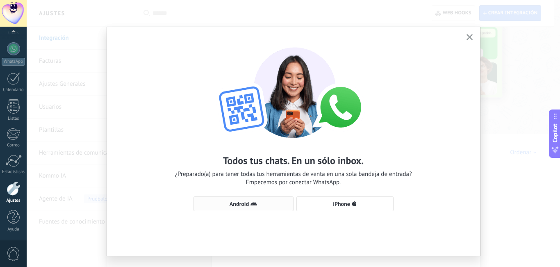
click at [232, 202] on span "Android" at bounding box center [239, 204] width 19 height 6
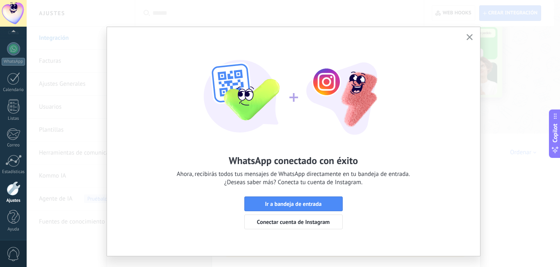
click at [470, 36] on use "button" at bounding box center [470, 37] width 6 height 6
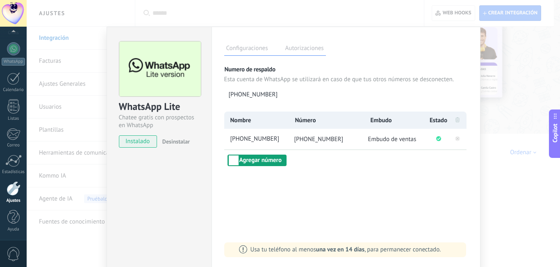
click at [245, 160] on button "Agregar número" at bounding box center [257, 160] width 59 height 11
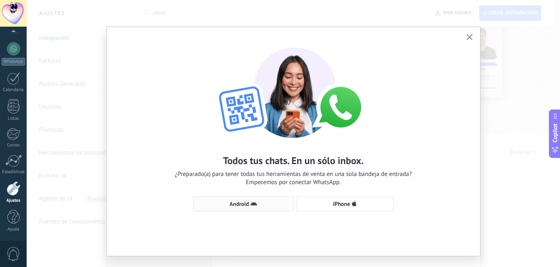
click at [263, 203] on span "Android" at bounding box center [243, 204] width 91 height 7
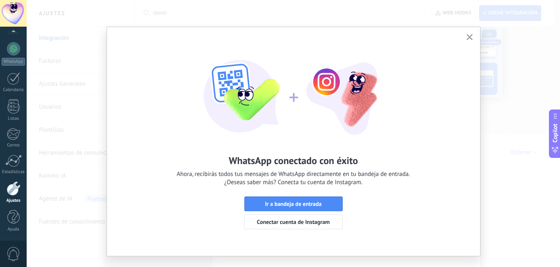
click at [467, 39] on use "button" at bounding box center [470, 37] width 6 height 6
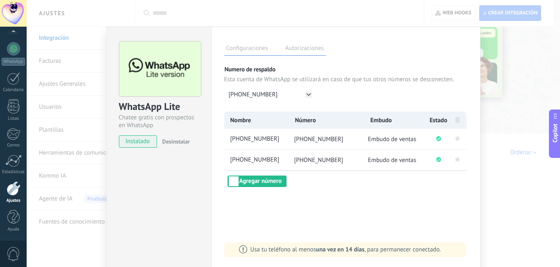
click at [262, 188] on div "Configuraciones Autorizaciones Esta pestaña registra a los usuarios que han con…" at bounding box center [346, 149] width 269 height 244
click at [254, 179] on button "Agregar número" at bounding box center [257, 181] width 59 height 11
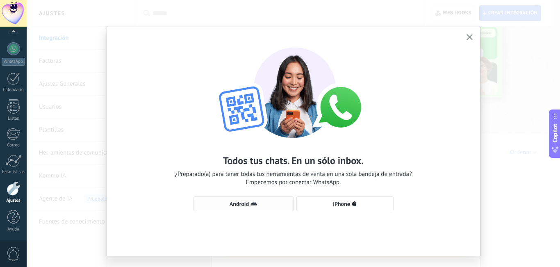
click at [231, 199] on button "Android" at bounding box center [244, 204] width 100 height 15
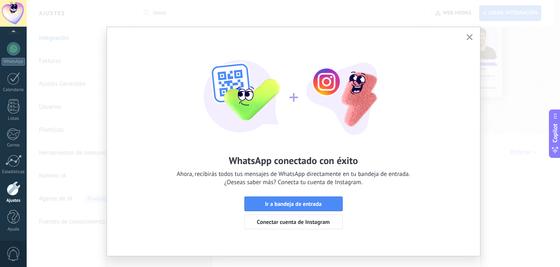
click at [468, 39] on icon "button" at bounding box center [470, 37] width 6 height 6
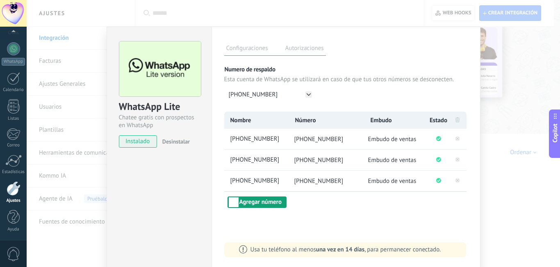
click at [277, 205] on button "Agregar número" at bounding box center [257, 202] width 59 height 11
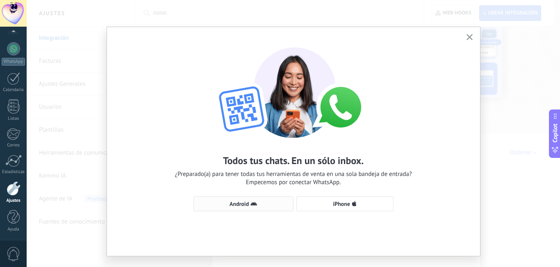
click at [269, 206] on span "Android" at bounding box center [243, 204] width 91 height 7
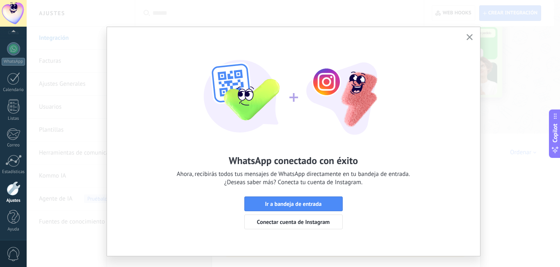
click at [465, 38] on button "button" at bounding box center [470, 37] width 10 height 11
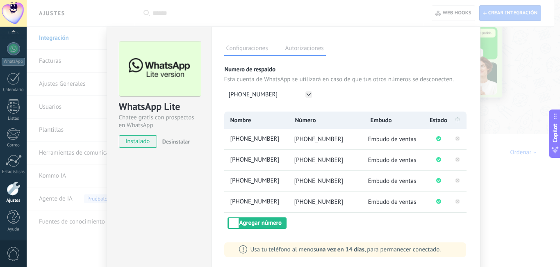
scroll to position [34, 0]
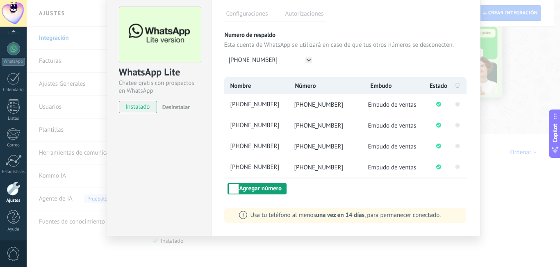
click at [264, 188] on button "Agregar número" at bounding box center [257, 188] width 59 height 11
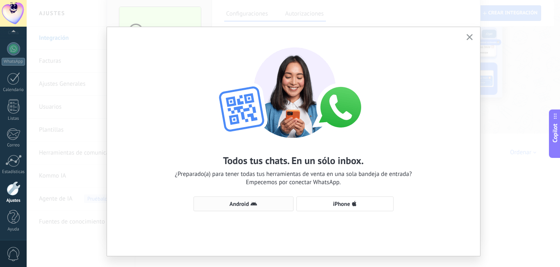
click at [256, 207] on icon "button" at bounding box center [254, 204] width 7 height 7
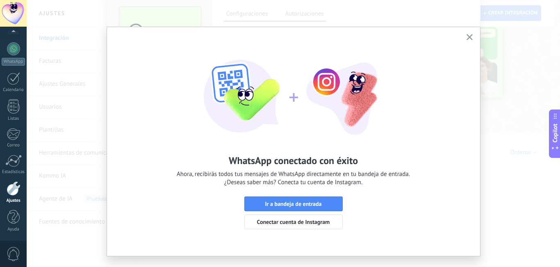
click at [467, 40] on span "button" at bounding box center [470, 37] width 6 height 7
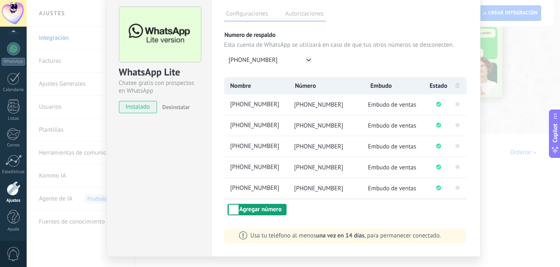
click at [256, 210] on button "Agregar número" at bounding box center [257, 209] width 59 height 11
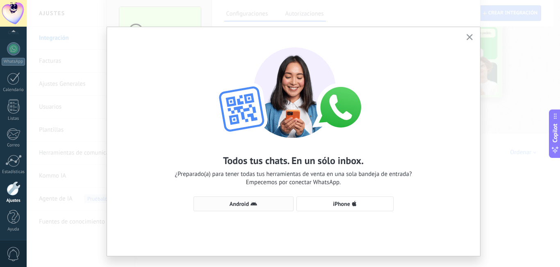
click at [267, 207] on span "Android" at bounding box center [243, 204] width 91 height 7
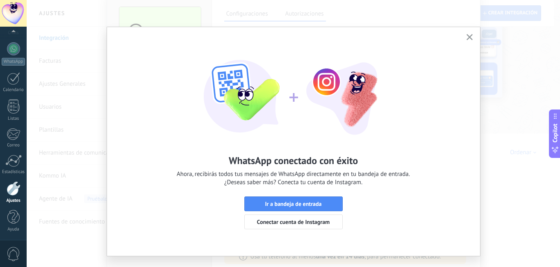
click at [467, 36] on use "button" at bounding box center [470, 37] width 6 height 6
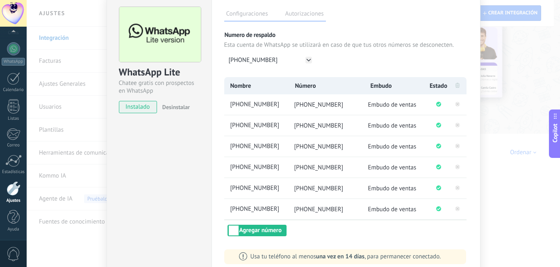
click at [253, 236] on div "Configuraciones Autorizaciones Esta pestaña registra a los usuarios que han con…" at bounding box center [346, 135] width 269 height 286
click at [253, 235] on button "Agregar número" at bounding box center [257, 230] width 59 height 11
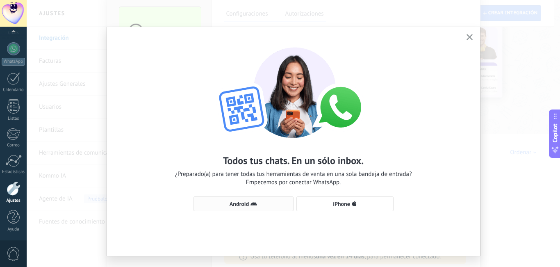
click at [268, 197] on button "Android" at bounding box center [244, 204] width 100 height 15
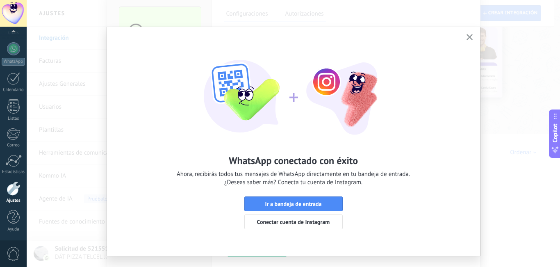
click at [462, 40] on div "WhatsApp conectado con éxito Ahora, recibirás todos tus mensajes de WhatsApp di…" at bounding box center [293, 134] width 373 height 215
click at [467, 36] on use "button" at bounding box center [470, 37] width 6 height 6
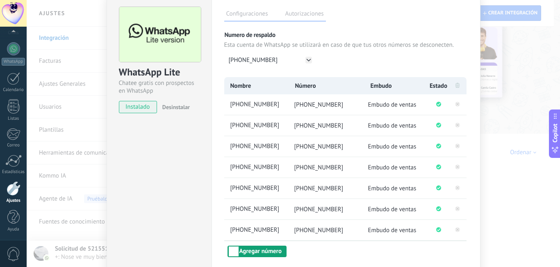
click at [251, 247] on button "Agregar número" at bounding box center [257, 251] width 59 height 11
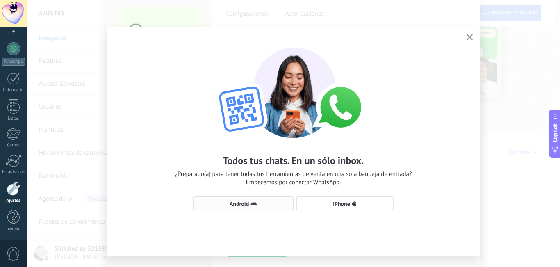
click at [272, 204] on span "Android" at bounding box center [243, 204] width 91 height 7
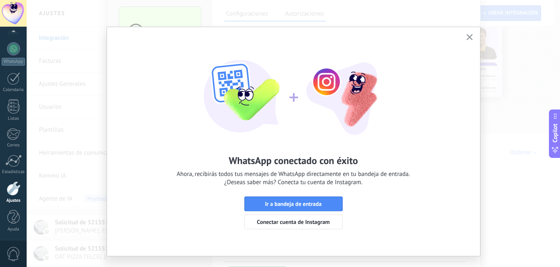
click at [465, 37] on button "button" at bounding box center [470, 37] width 10 height 11
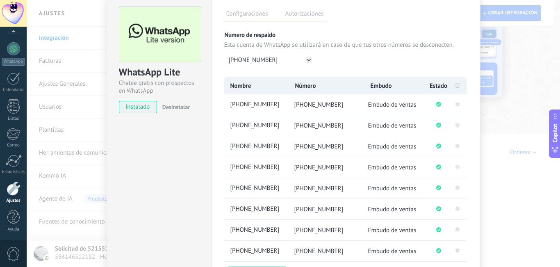
scroll to position [75, 0]
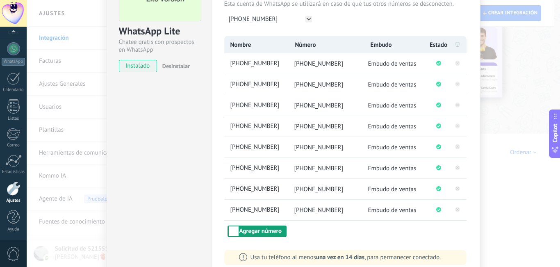
click at [261, 233] on button "Agregar número" at bounding box center [257, 231] width 59 height 11
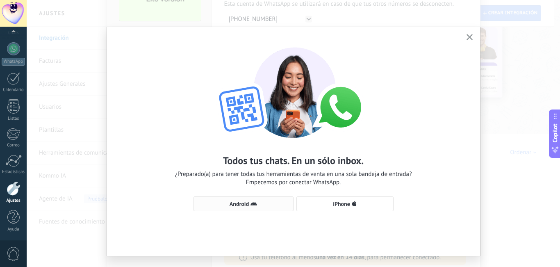
click at [240, 202] on span "Android" at bounding box center [239, 204] width 19 height 6
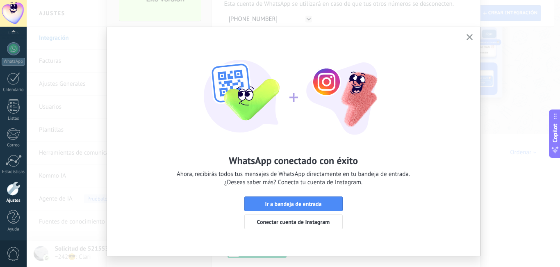
click at [469, 32] on button "button" at bounding box center [470, 37] width 10 height 11
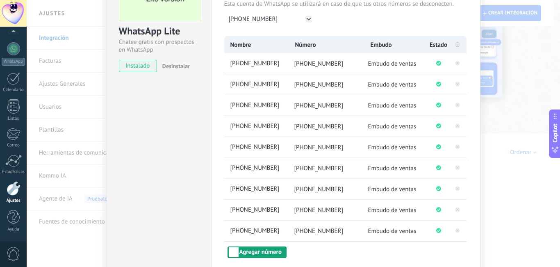
click at [257, 254] on button "Agregar número" at bounding box center [257, 252] width 59 height 11
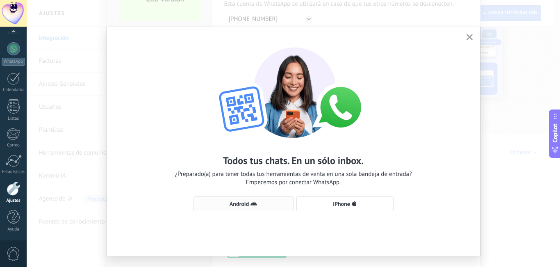
click at [256, 204] on icon "button" at bounding box center [254, 204] width 7 height 7
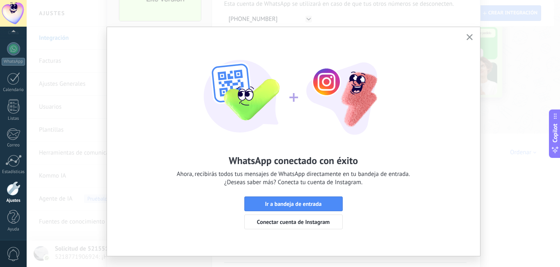
click at [471, 37] on icon "button" at bounding box center [470, 37] width 6 height 6
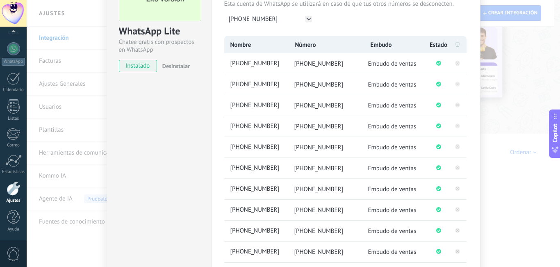
scroll to position [117, 0]
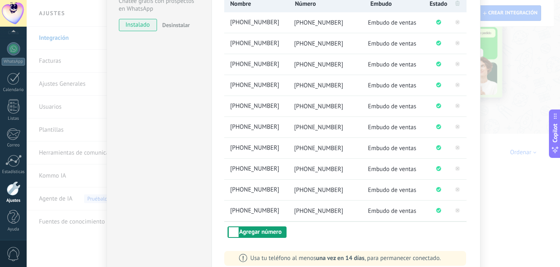
click at [268, 233] on button "Agregar número" at bounding box center [257, 231] width 59 height 11
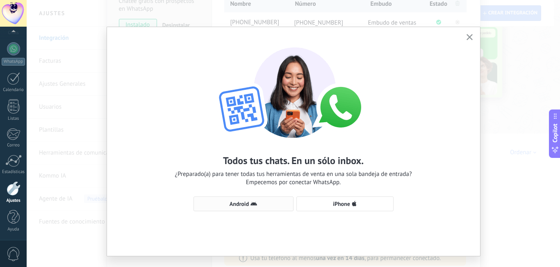
click at [246, 201] on span "Android" at bounding box center [239, 204] width 19 height 6
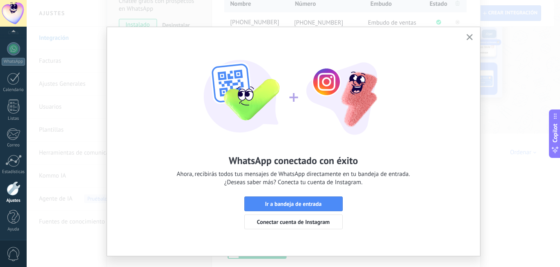
click at [465, 41] on button "button" at bounding box center [470, 37] width 10 height 11
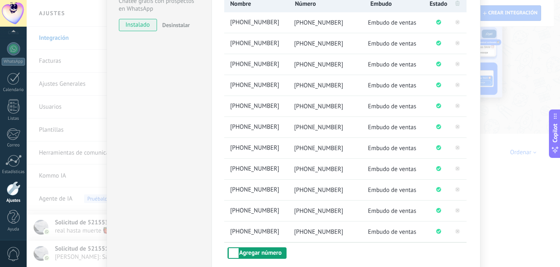
click at [277, 256] on button "Agregar número" at bounding box center [257, 252] width 59 height 11
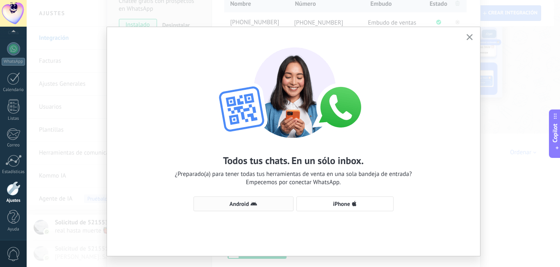
click at [232, 202] on span "Android" at bounding box center [239, 204] width 19 height 6
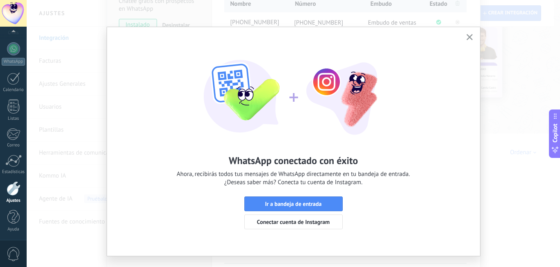
click at [470, 36] on icon "button" at bounding box center [470, 37] width 6 height 6
